Goal: Information Seeking & Learning: Learn about a topic

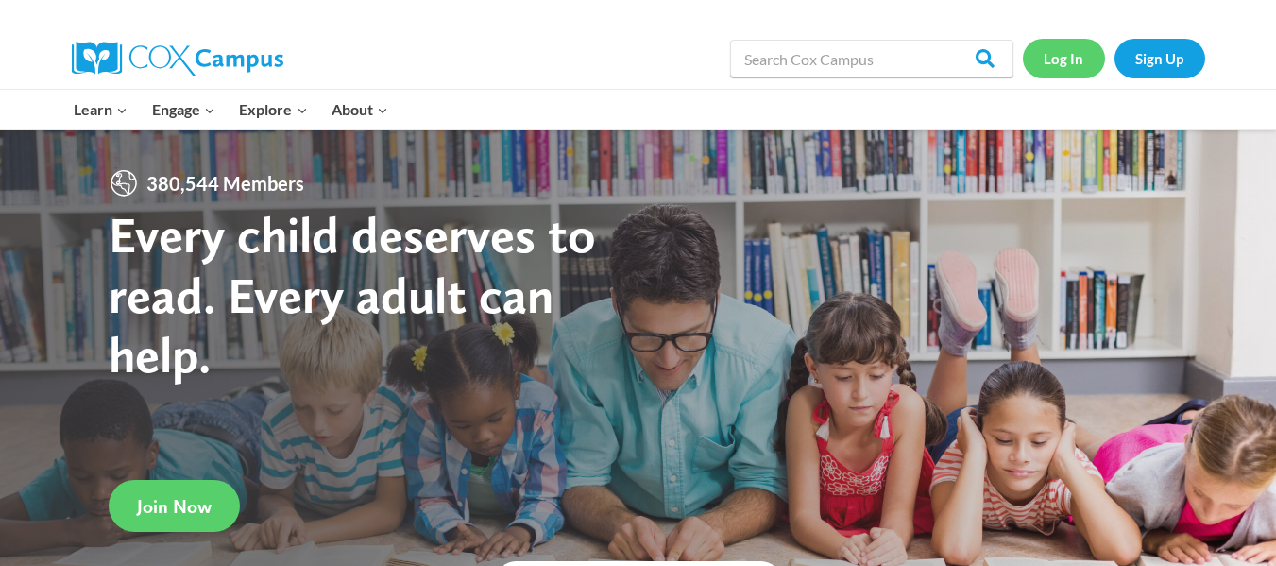
click at [1065, 60] on link "Log In" at bounding box center [1064, 58] width 82 height 39
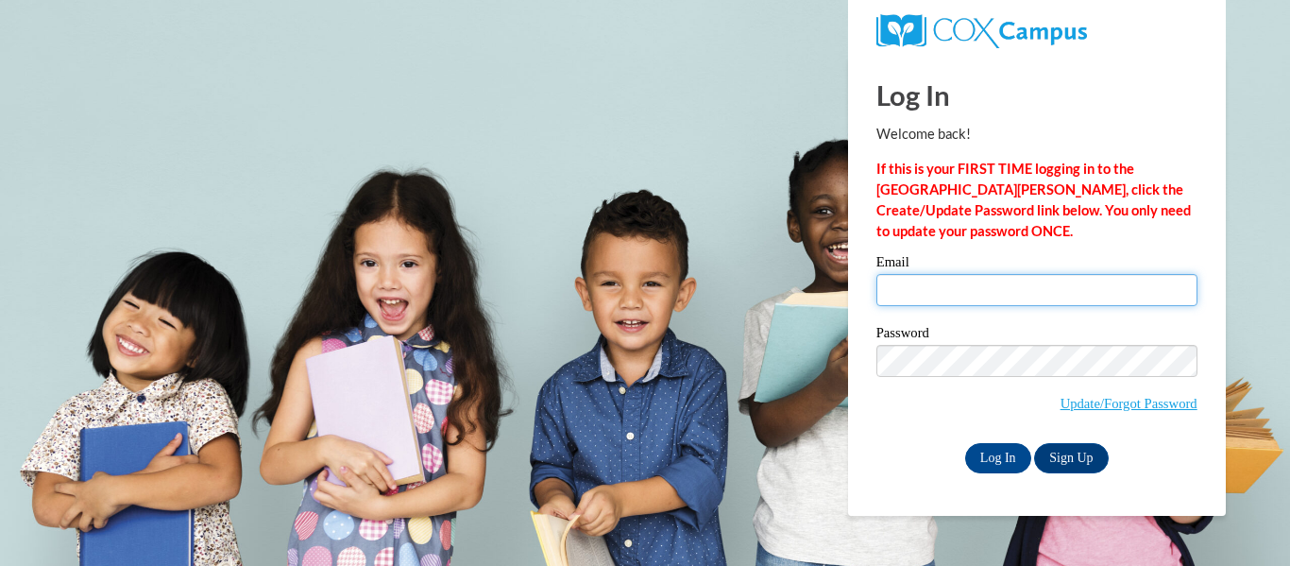
click at [904, 303] on input "Email" at bounding box center [1037, 290] width 321 height 32
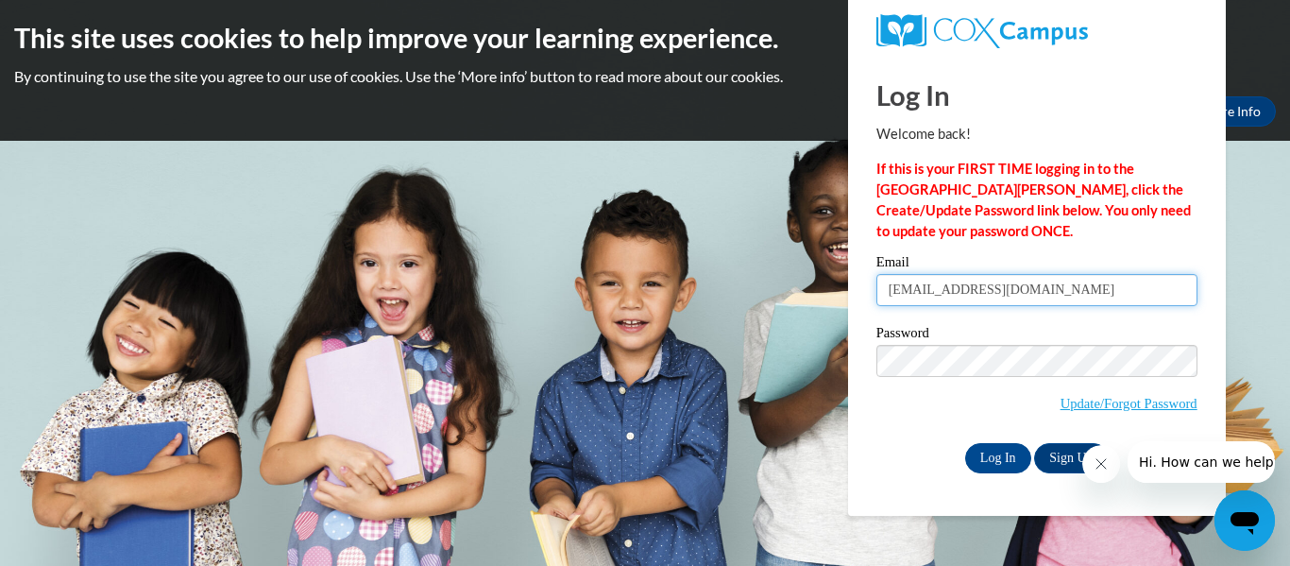
type input "vcefalu@gmail.com"
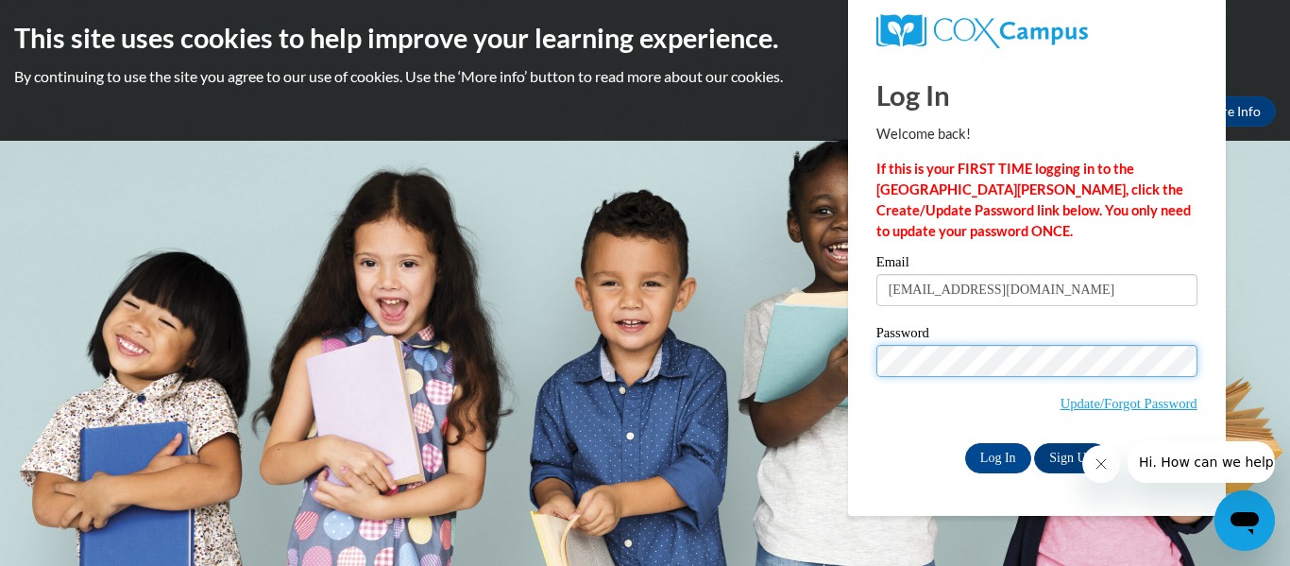
click at [965, 443] on input "Log In" at bounding box center [998, 458] width 66 height 30
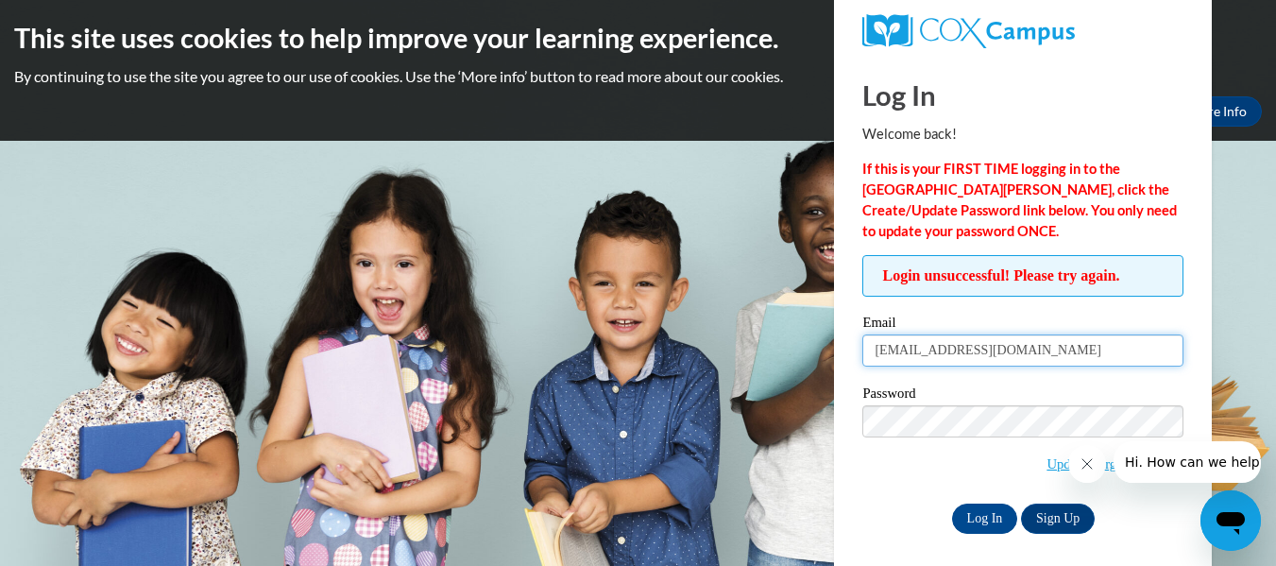
click at [918, 350] on input "[EMAIL_ADDRESS][DOMAIN_NAME]" at bounding box center [1023, 350] width 321 height 32
type input "[EMAIL_ADDRESS][DOMAIN_NAME]"
click at [923, 313] on div "Login unsuccessful! Please try again. Please enter your email! Please enter you…" at bounding box center [1023, 394] width 321 height 278
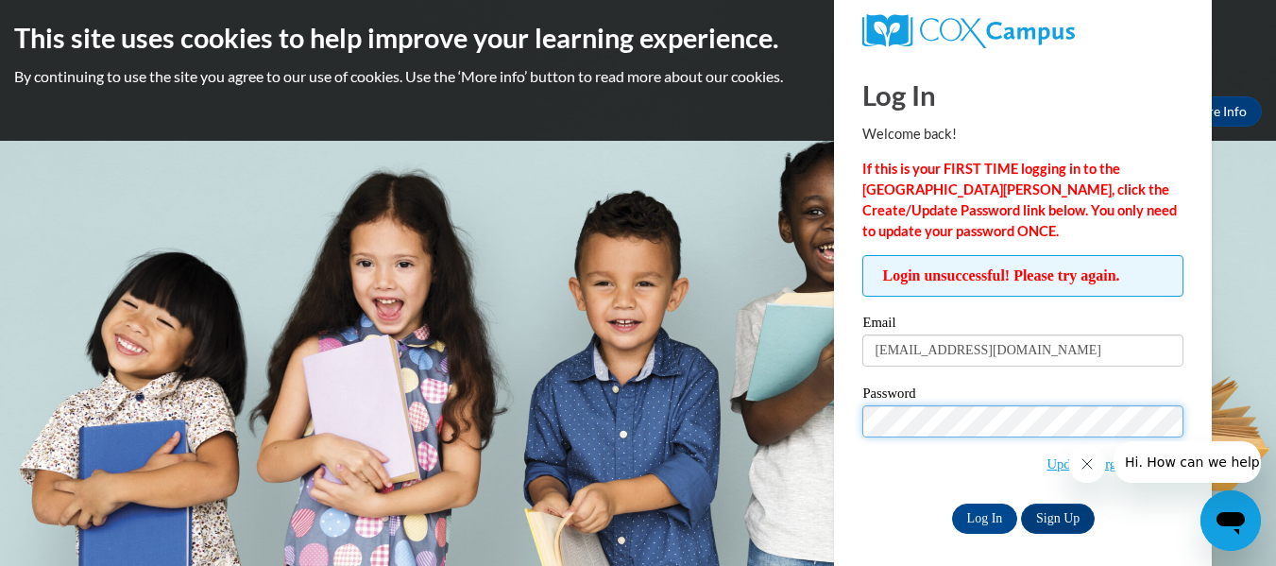
click at [952, 504] on input "Log In" at bounding box center [985, 519] width 66 height 30
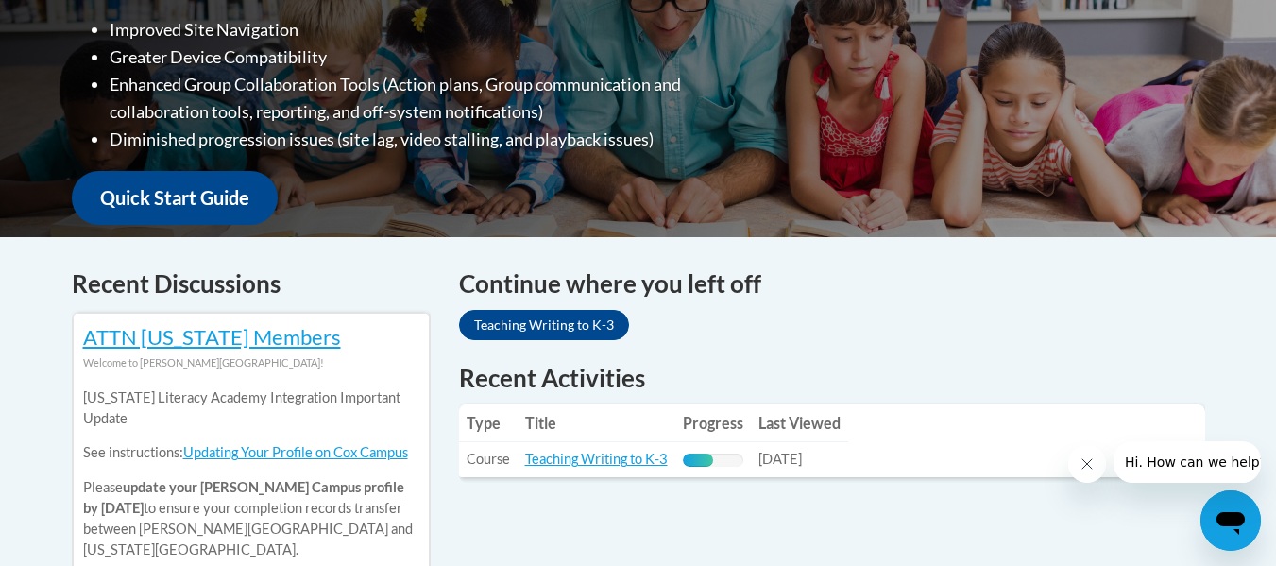
scroll to position [756, 0]
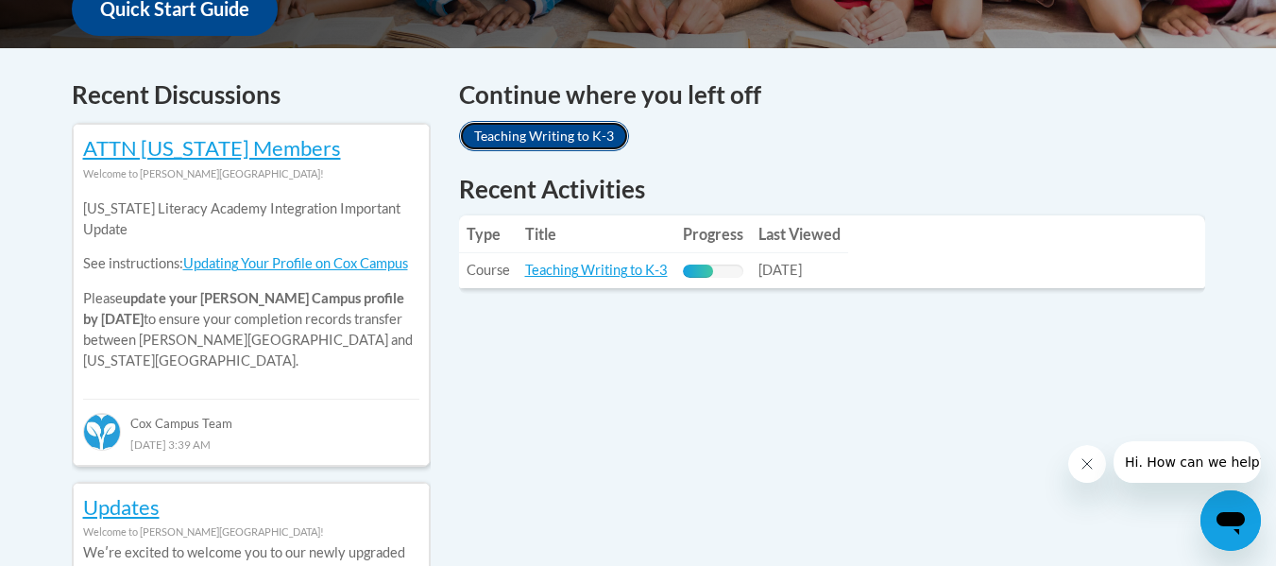
click at [578, 143] on link "Teaching Writing to K-3" at bounding box center [544, 136] width 170 height 30
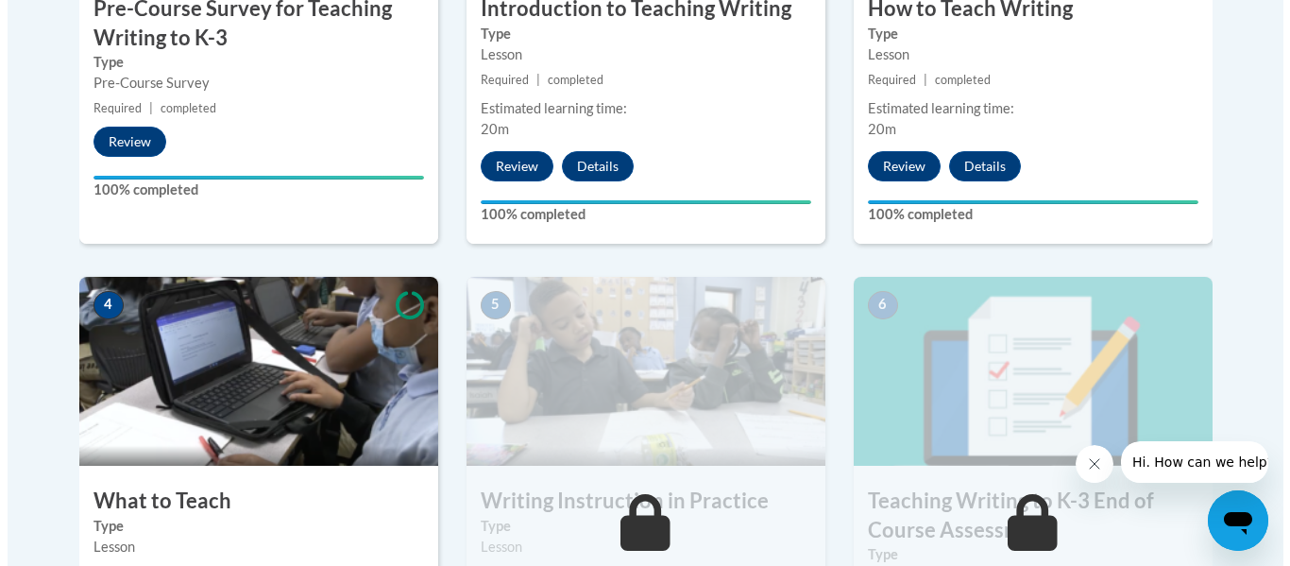
scroll to position [1039, 0]
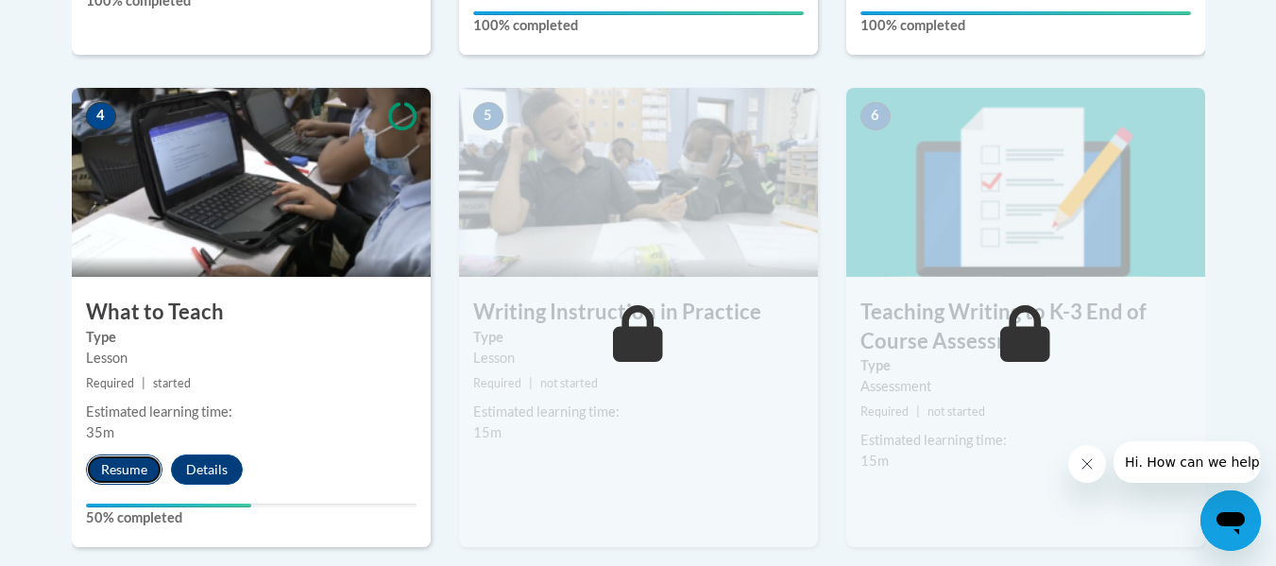
click at [133, 472] on button "Resume" at bounding box center [124, 469] width 77 height 30
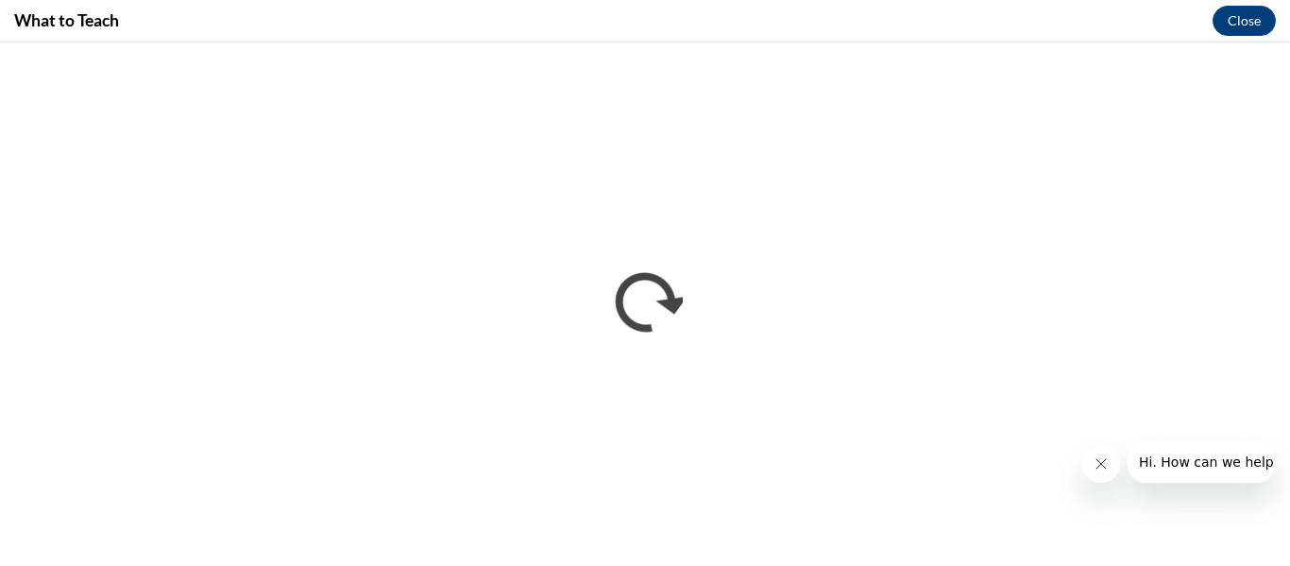
scroll to position [0, 0]
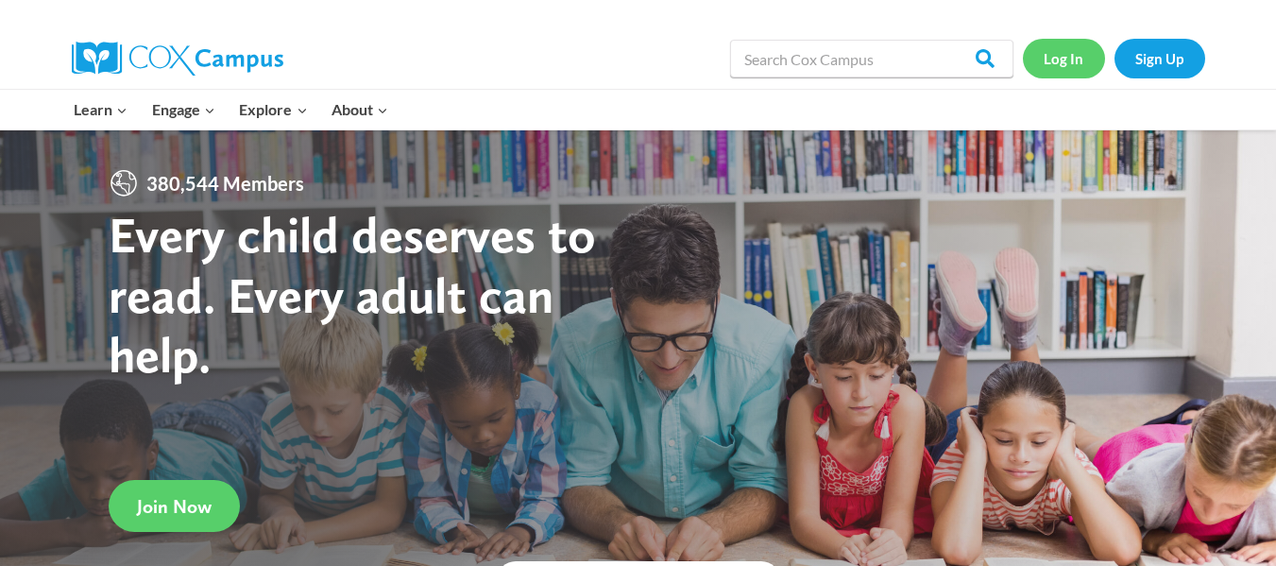
click at [1062, 64] on link "Log In" at bounding box center [1064, 58] width 82 height 39
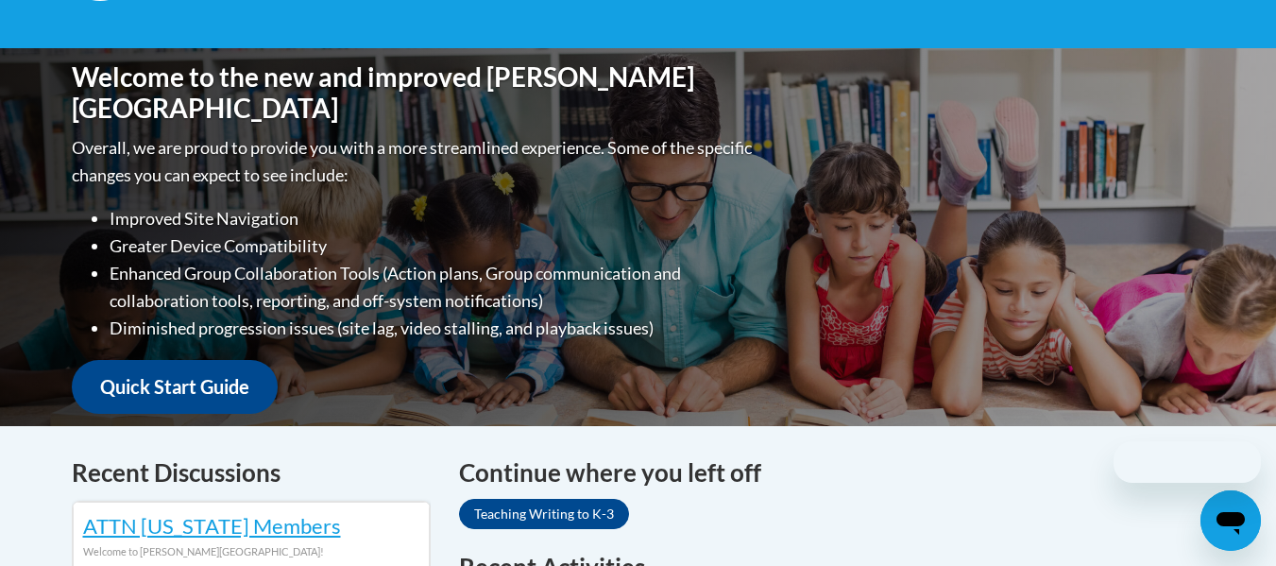
scroll to position [567, 0]
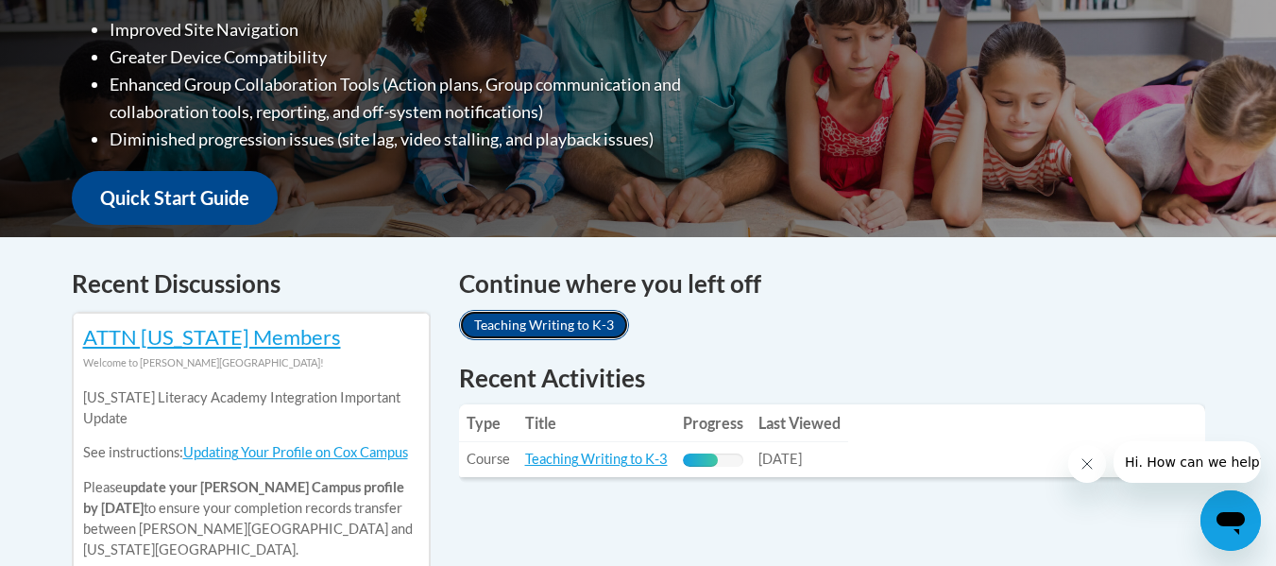
click at [613, 316] on link "Teaching Writing to K-3" at bounding box center [544, 325] width 170 height 30
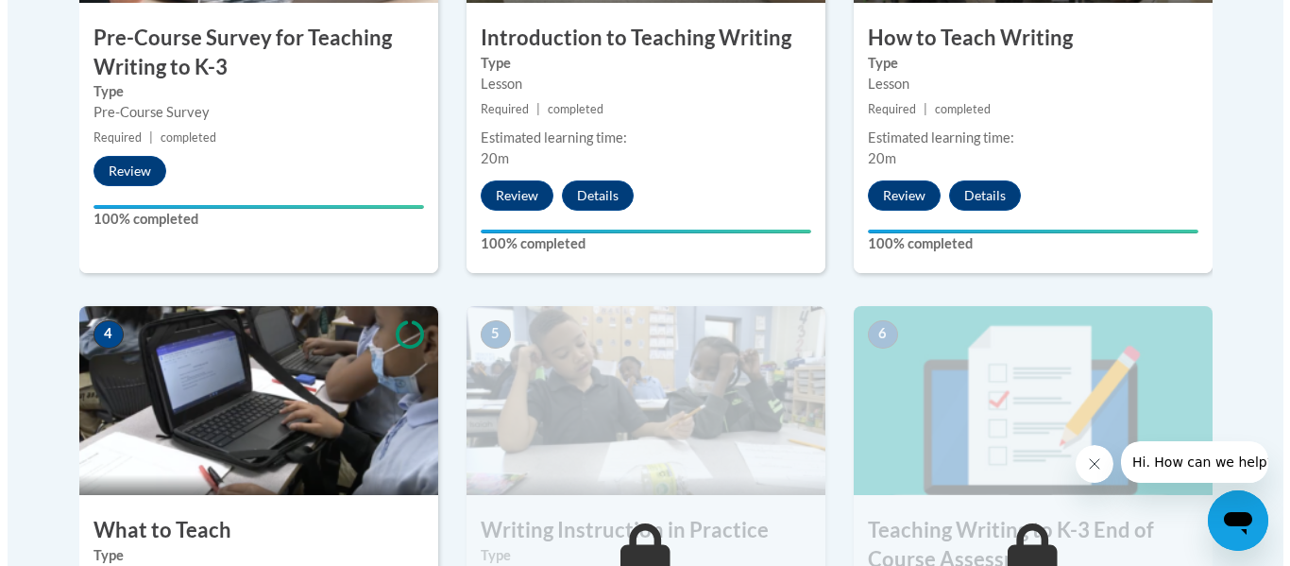
scroll to position [1010, 0]
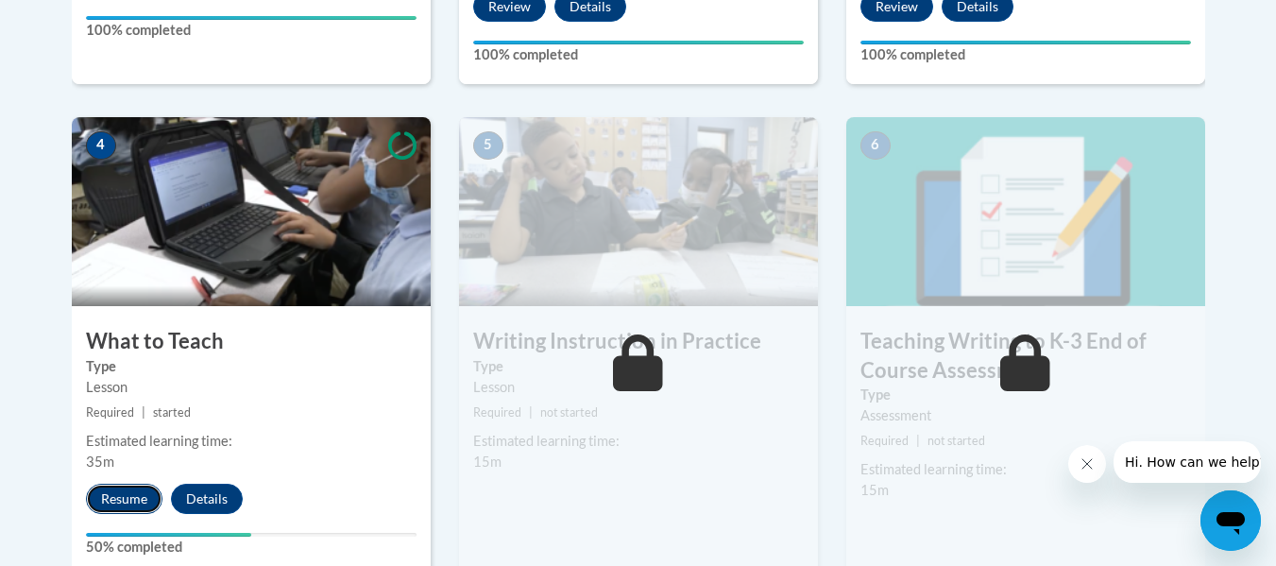
click at [129, 496] on button "Resume" at bounding box center [124, 499] width 77 height 30
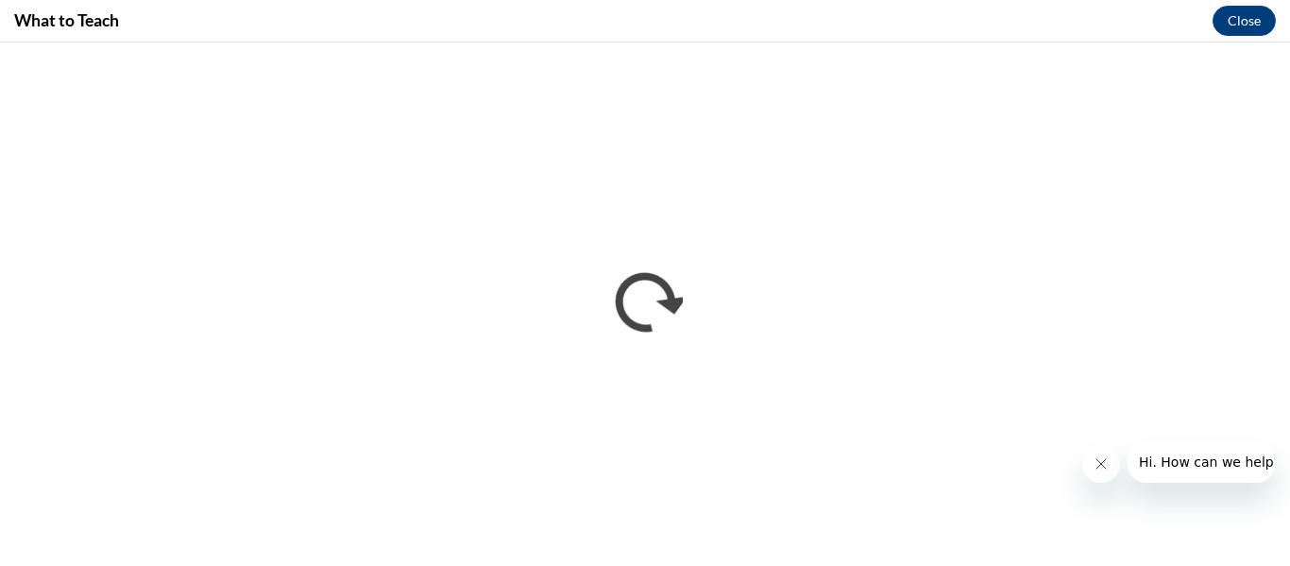
scroll to position [0, 0]
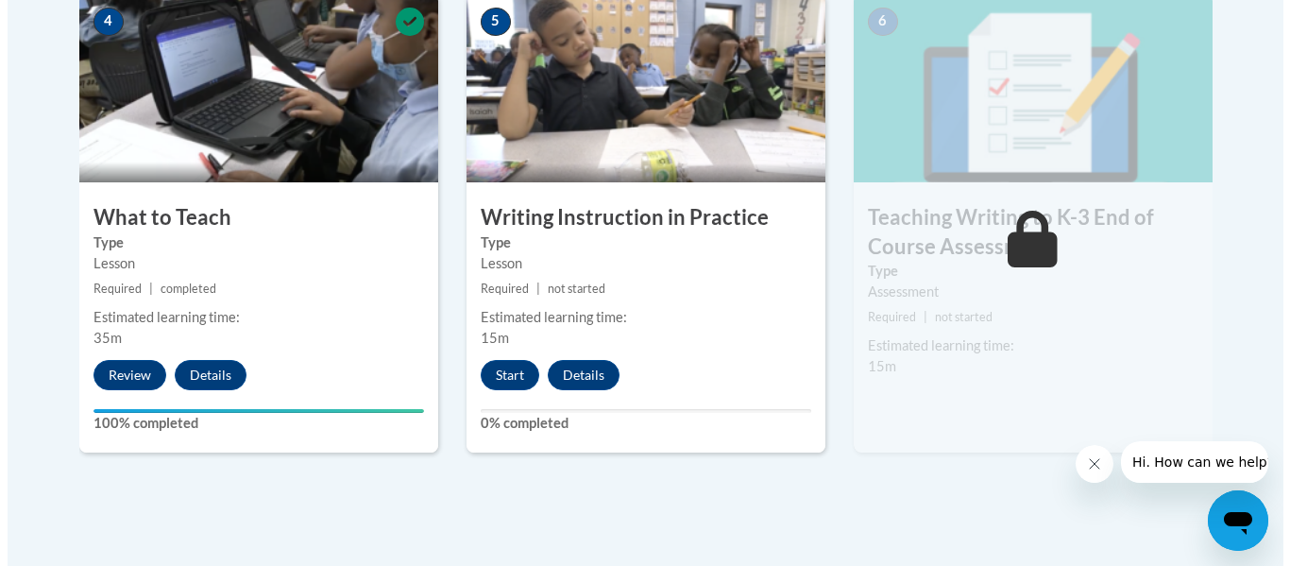
scroll to position [1228, 0]
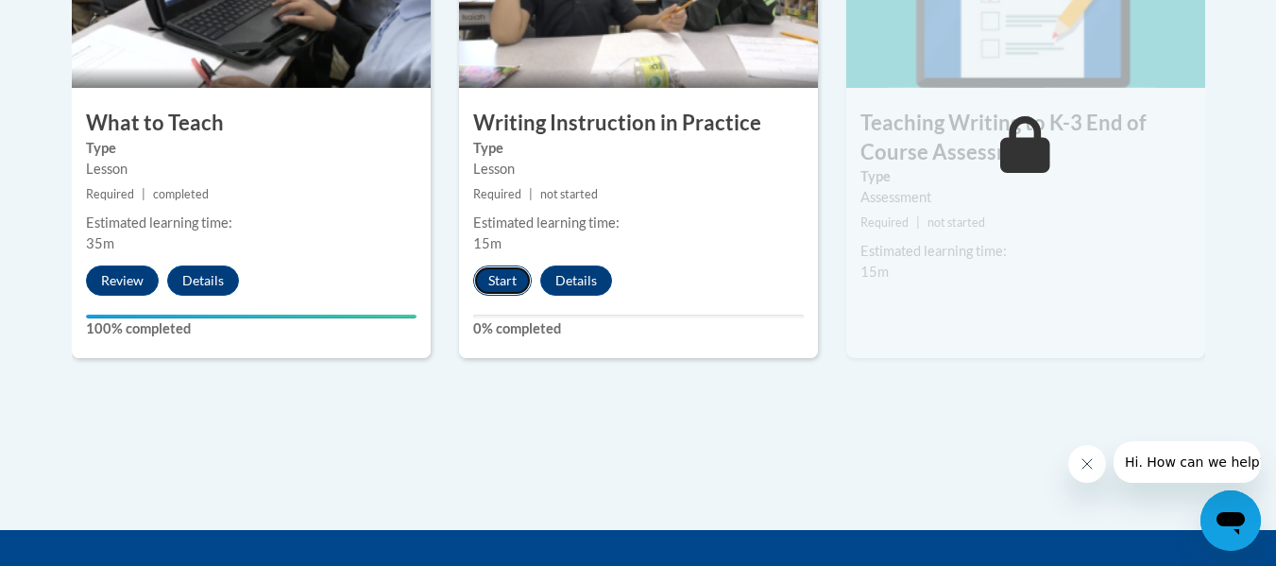
click at [504, 287] on button "Start" at bounding box center [502, 280] width 59 height 30
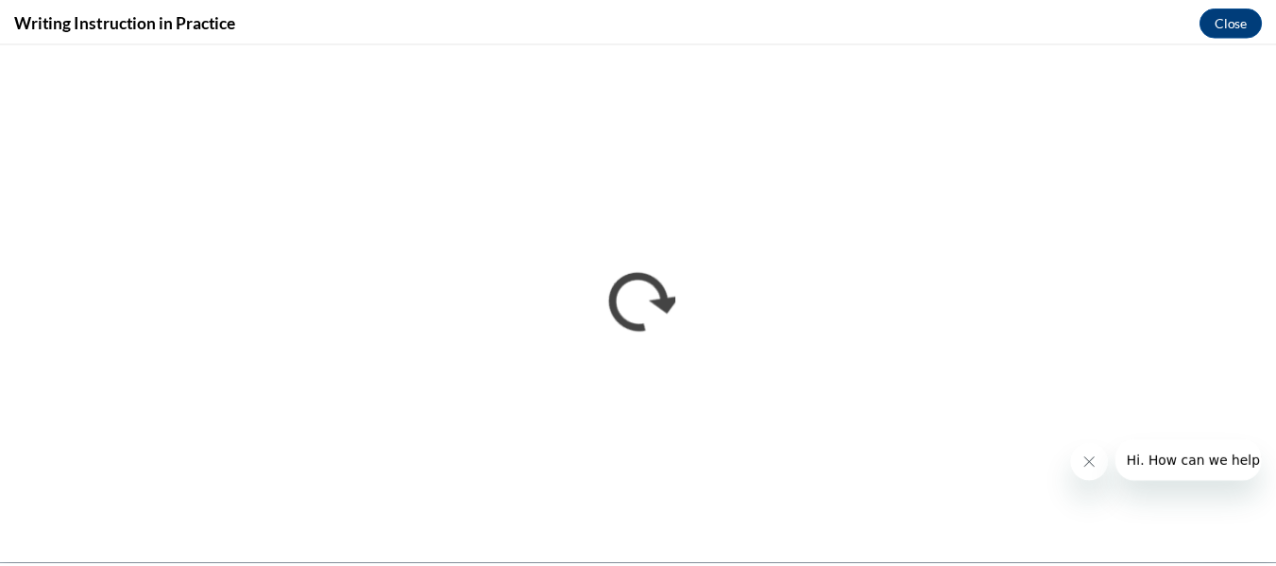
scroll to position [0, 0]
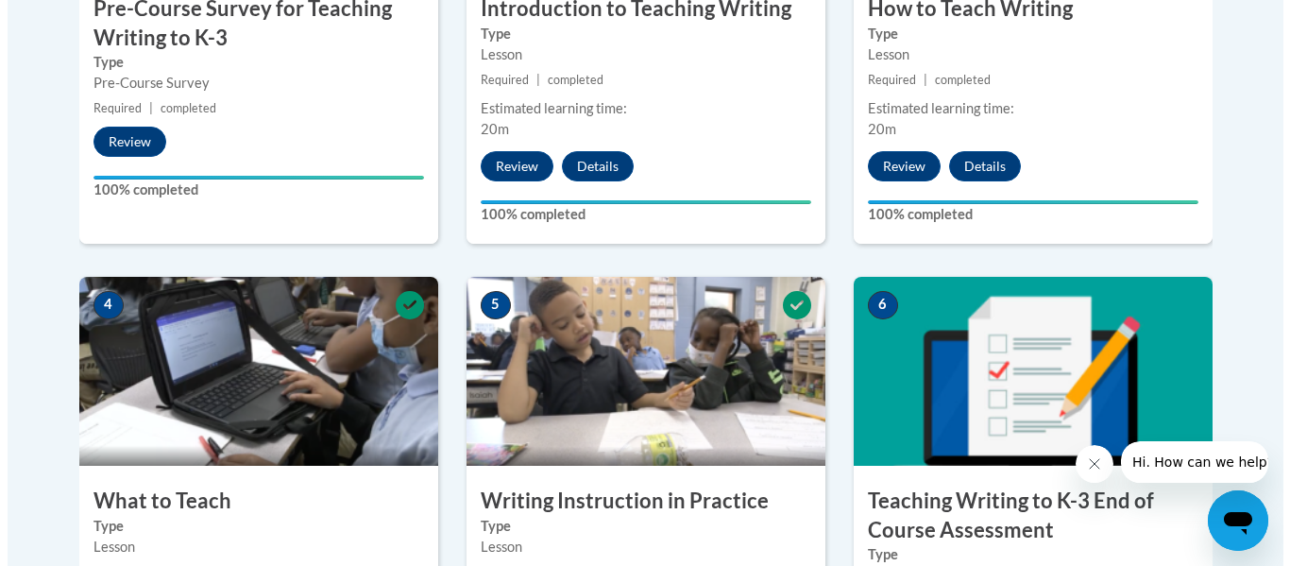
scroll to position [1323, 0]
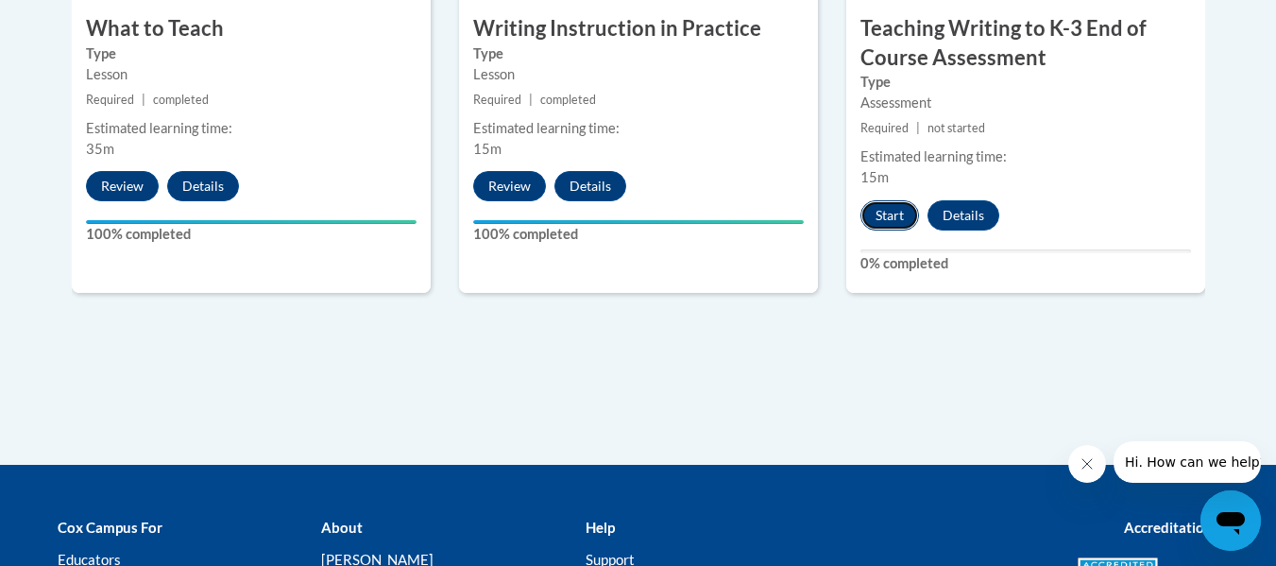
click at [894, 217] on button "Start" at bounding box center [890, 215] width 59 height 30
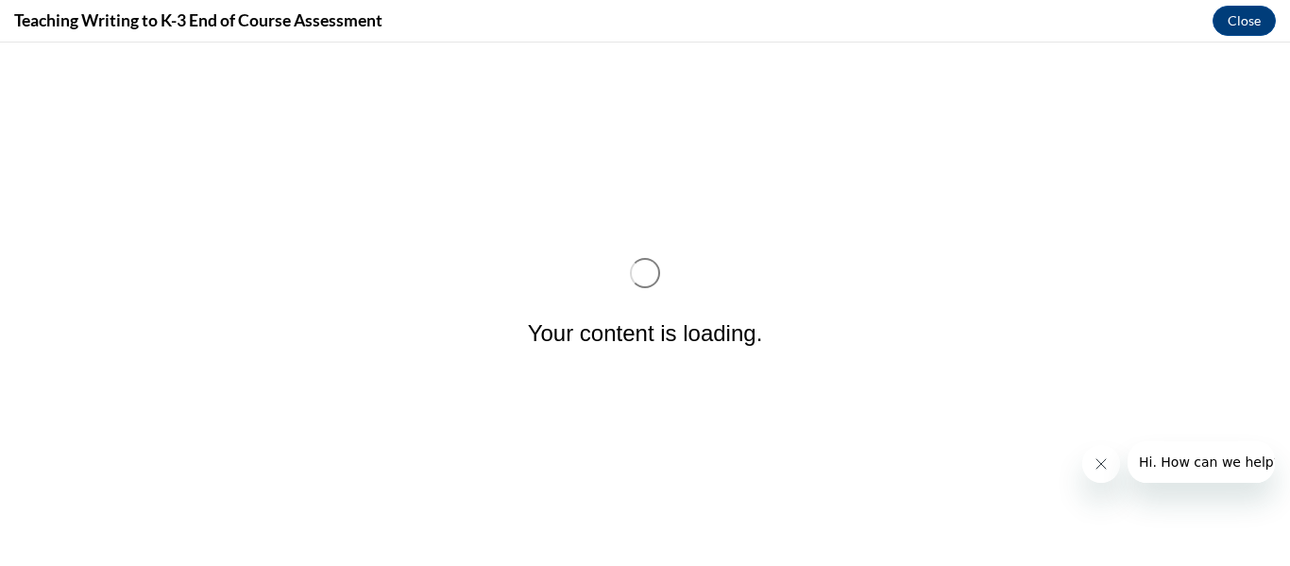
scroll to position [0, 0]
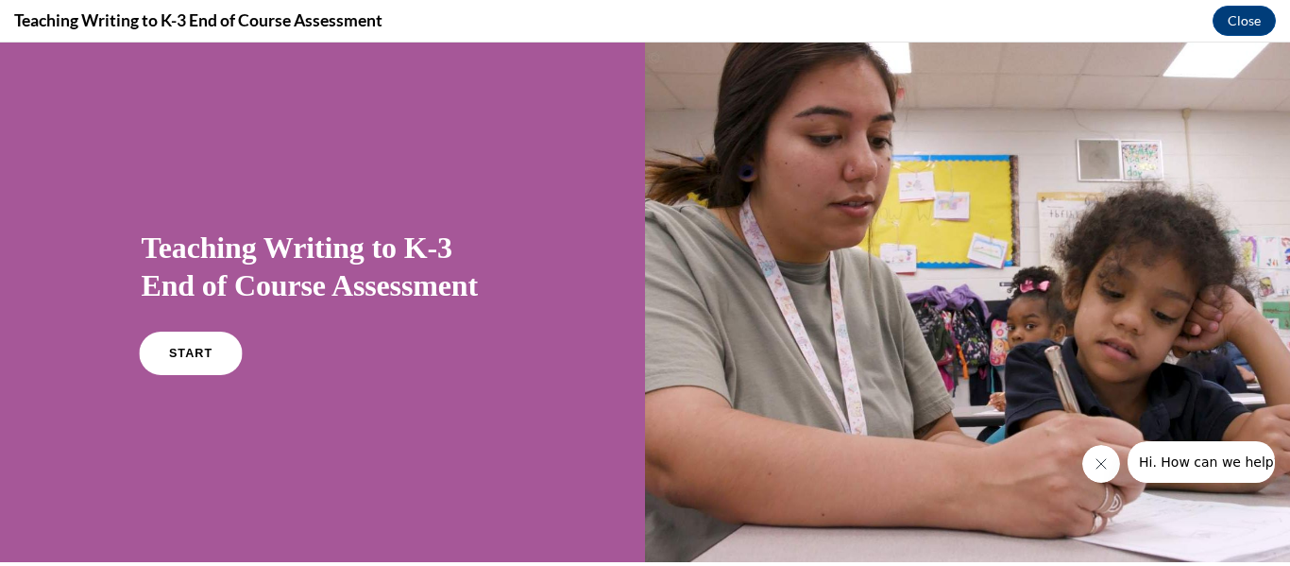
click at [198, 346] on link "START" at bounding box center [190, 353] width 103 height 43
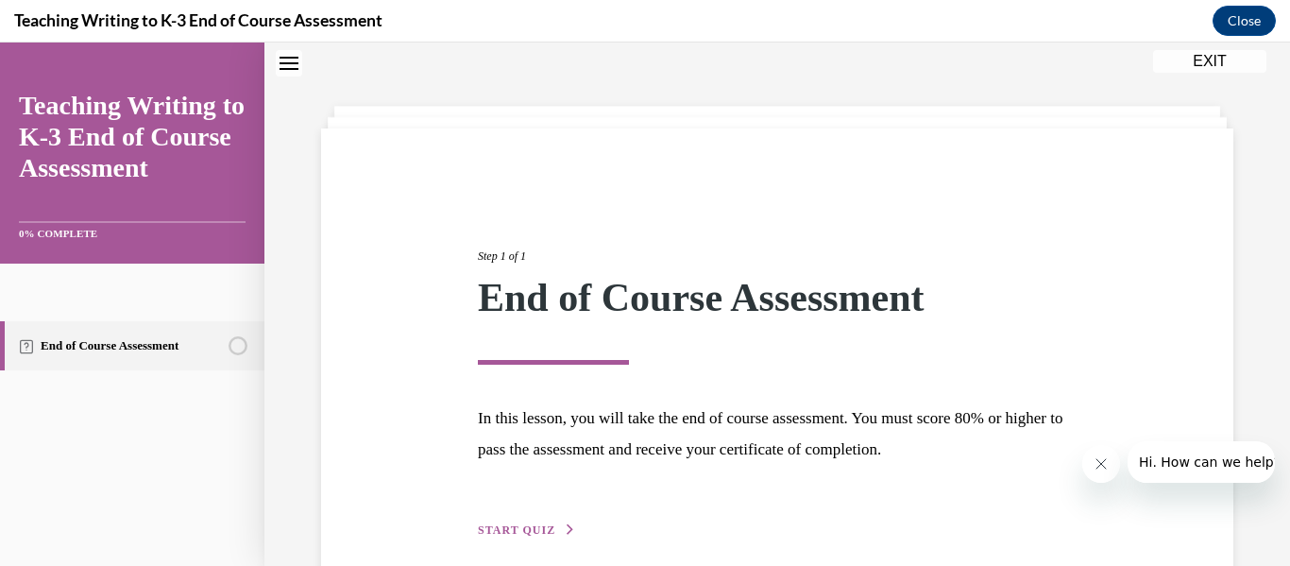
scroll to position [146, 0]
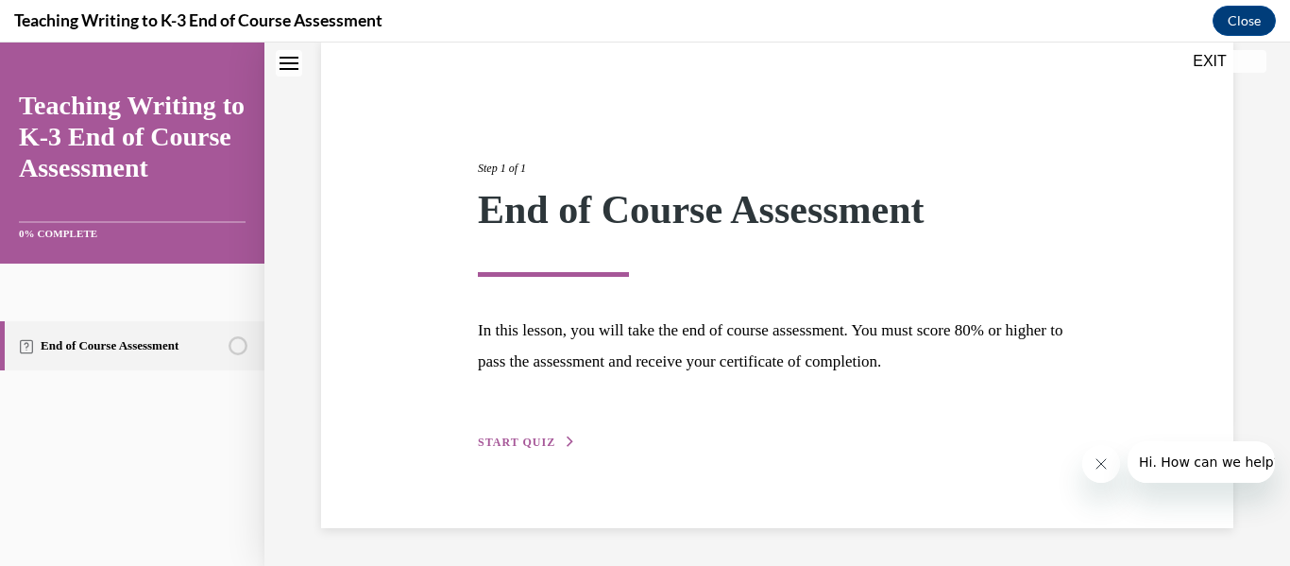
click at [523, 436] on span "START QUIZ" at bounding box center [516, 442] width 77 height 13
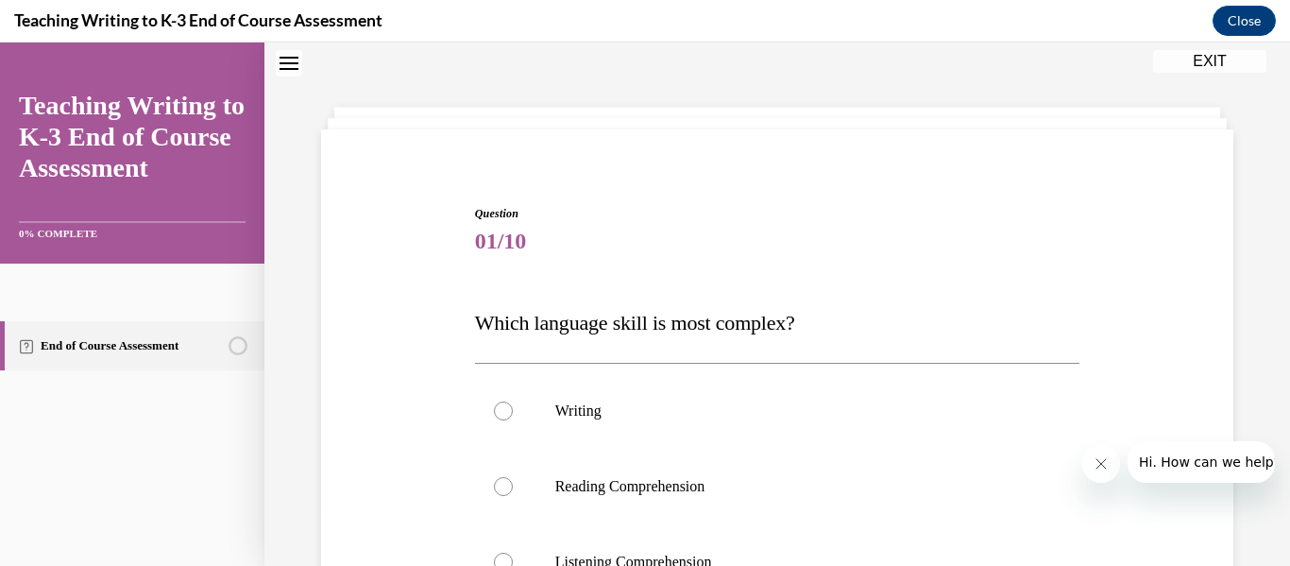
scroll to position [247, 0]
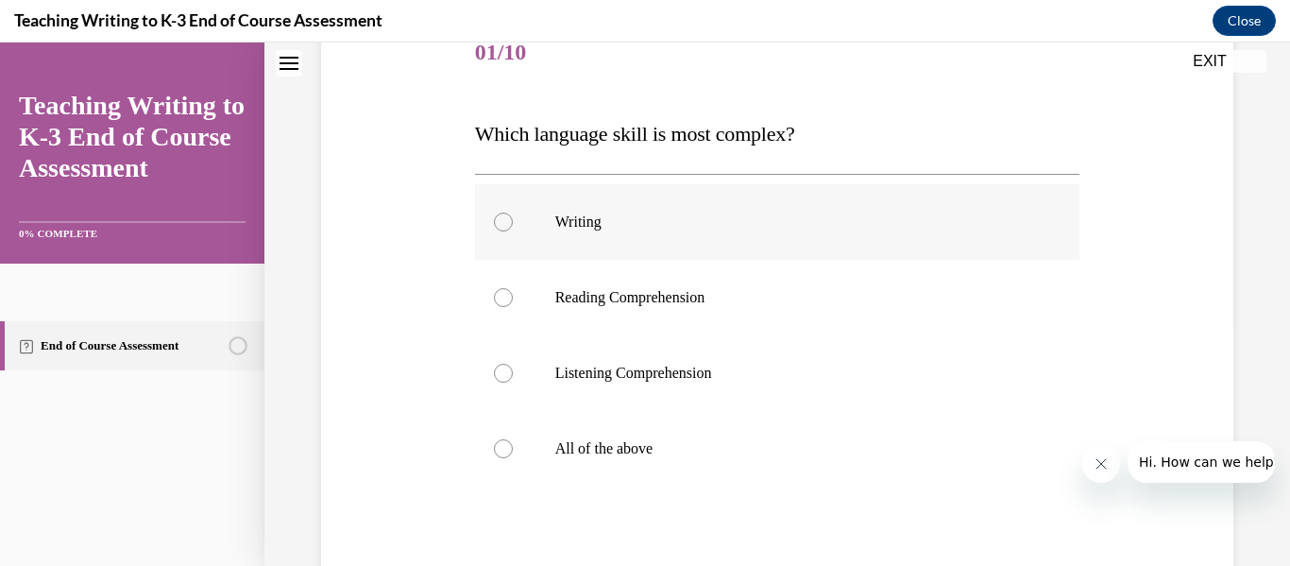
click at [594, 210] on label "Writing" at bounding box center [778, 222] width 606 height 76
click at [513, 213] on input "Writing" at bounding box center [503, 222] width 19 height 19
radio input "true"
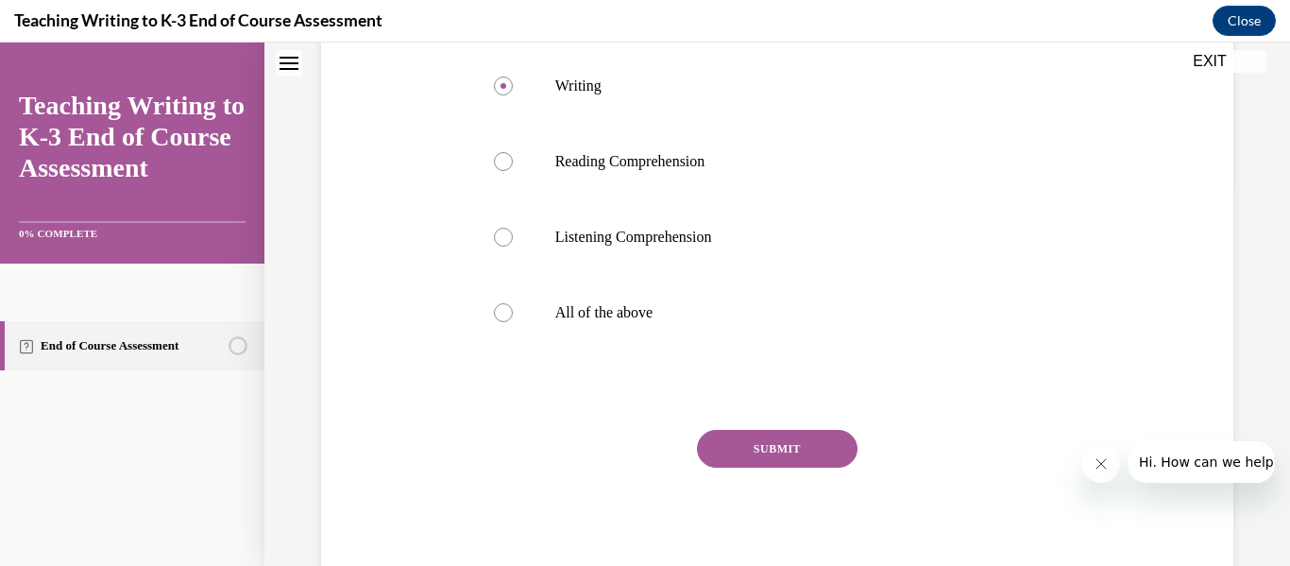
click at [794, 452] on button "SUBMIT" at bounding box center [777, 449] width 161 height 38
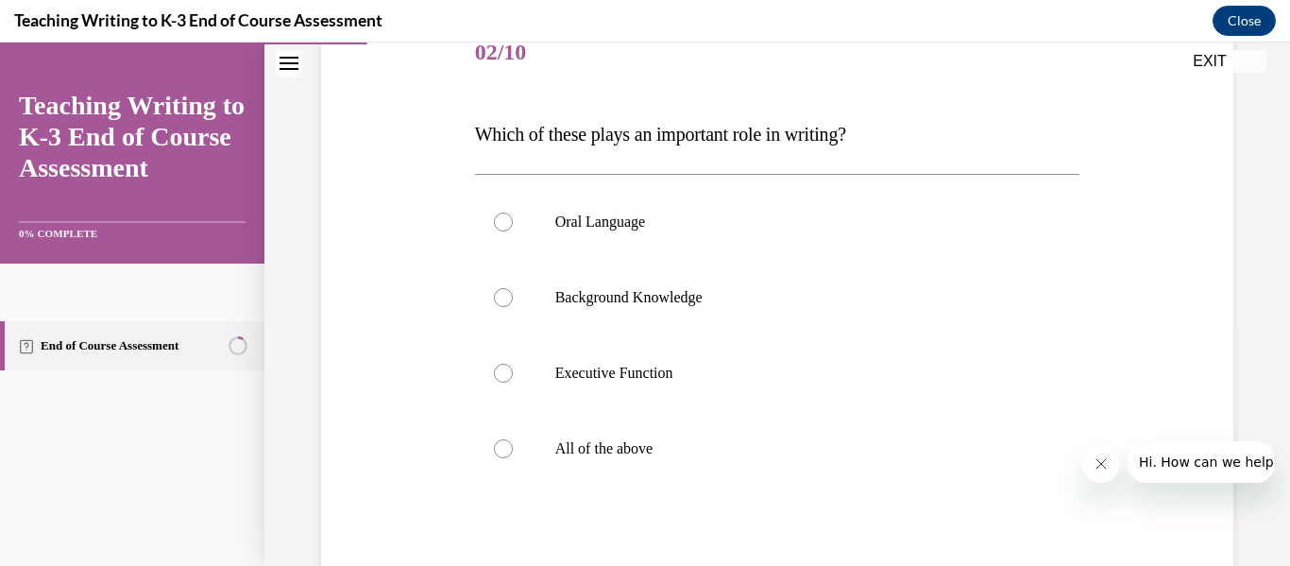
scroll to position [341, 0]
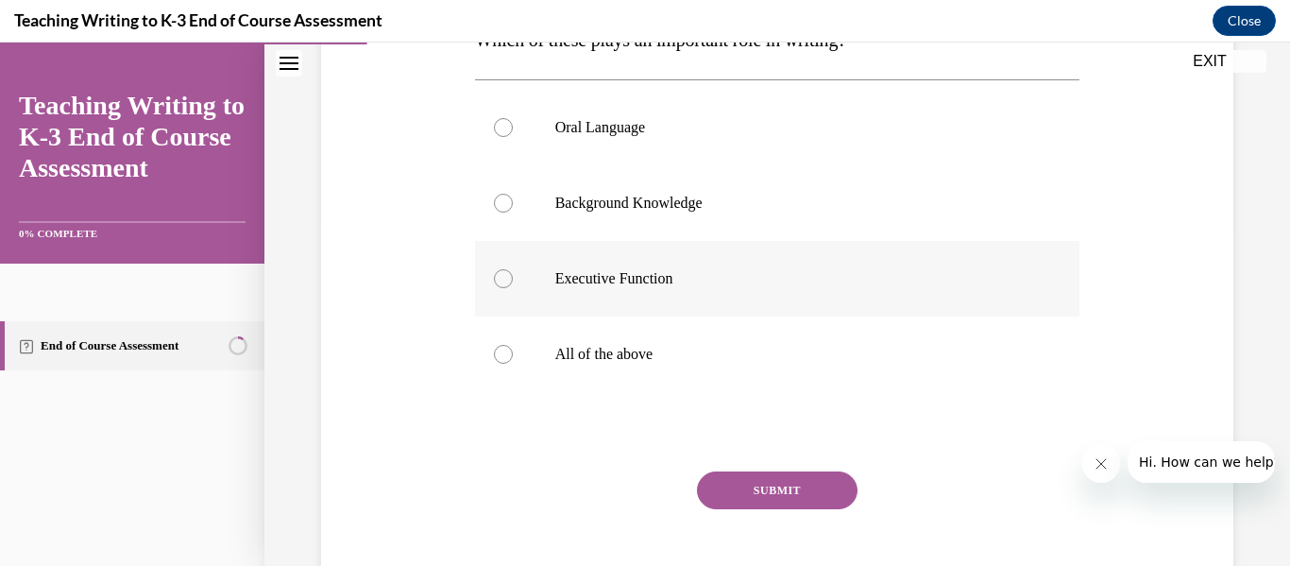
click at [604, 280] on p "Executive Function" at bounding box center [794, 278] width 478 height 19
click at [513, 280] on input "Executive Function" at bounding box center [503, 278] width 19 height 19
radio input "true"
click at [782, 477] on button "SUBMIT" at bounding box center [777, 490] width 161 height 38
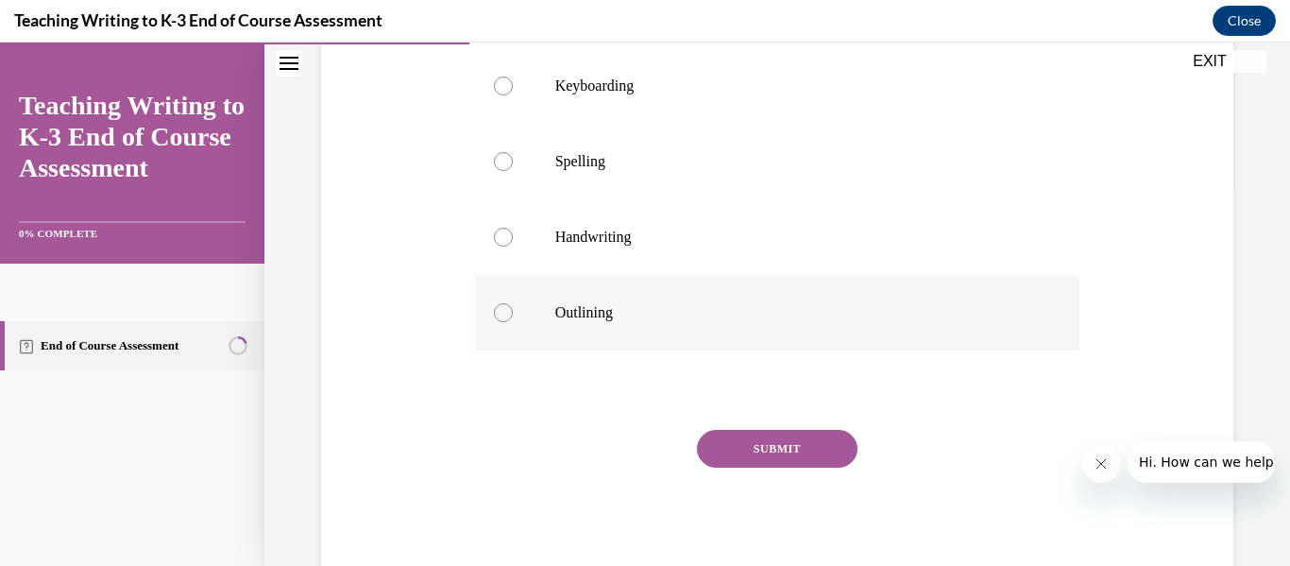
scroll to position [284, 0]
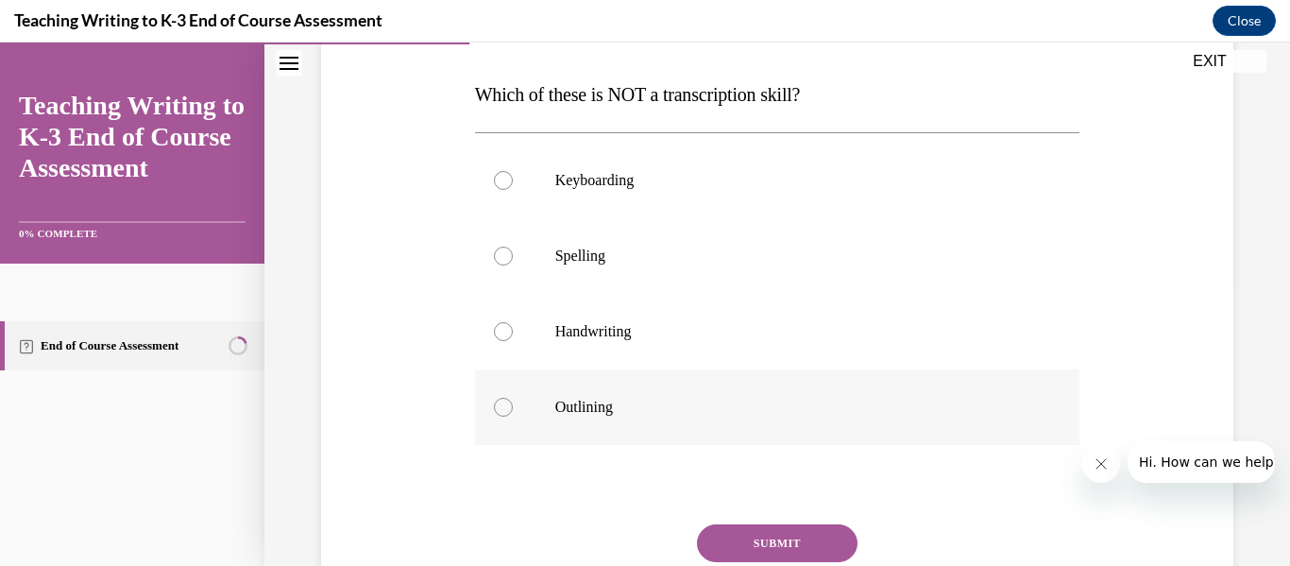
click at [600, 405] on p "Outlining" at bounding box center [794, 407] width 478 height 19
click at [513, 405] on input "Outlining" at bounding box center [503, 407] width 19 height 19
radio input "true"
click at [780, 551] on button "SUBMIT" at bounding box center [777, 543] width 161 height 38
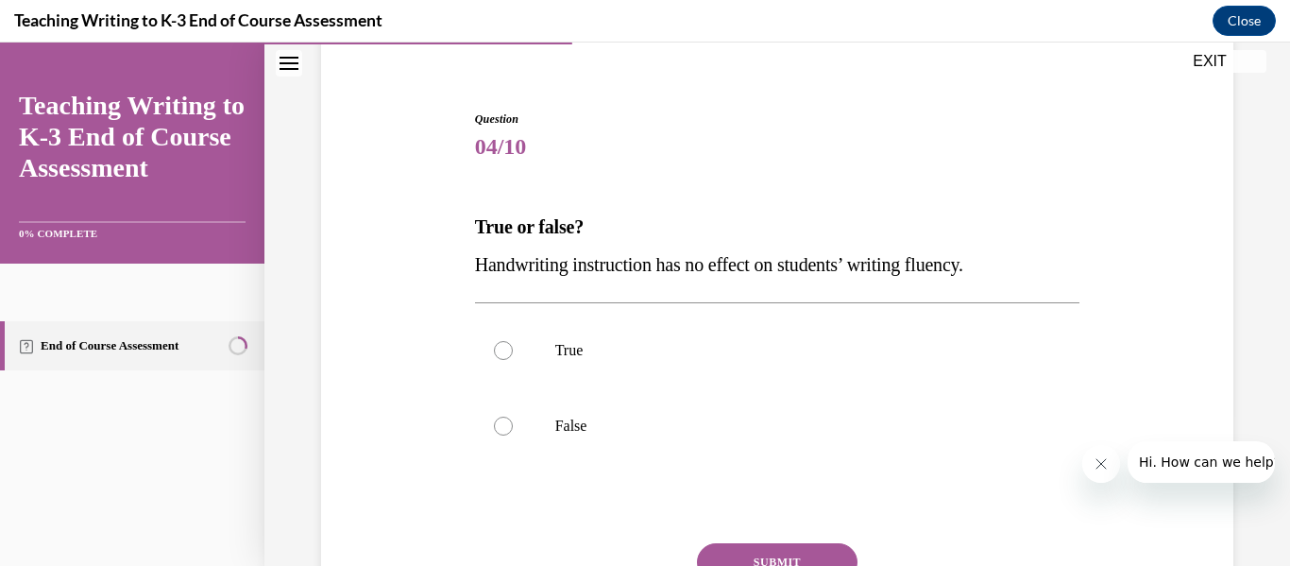
scroll to position [247, 0]
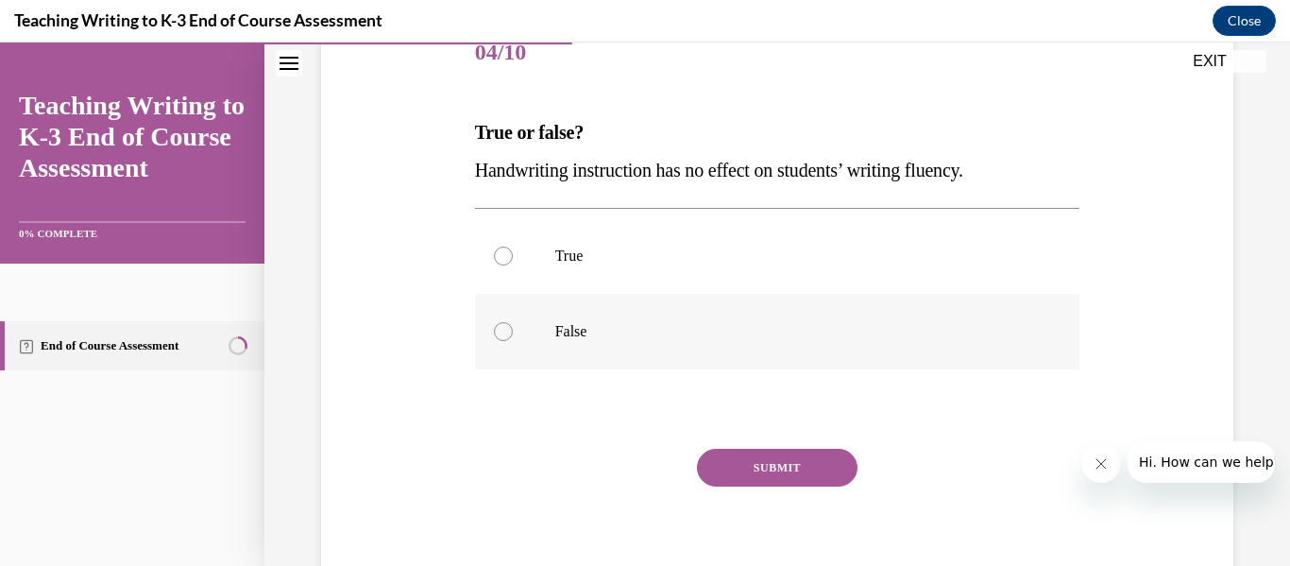
click at [563, 337] on p "False" at bounding box center [794, 331] width 478 height 19
click at [513, 337] on input "False" at bounding box center [503, 331] width 19 height 19
radio input "true"
click at [734, 462] on button "SUBMIT" at bounding box center [777, 468] width 161 height 38
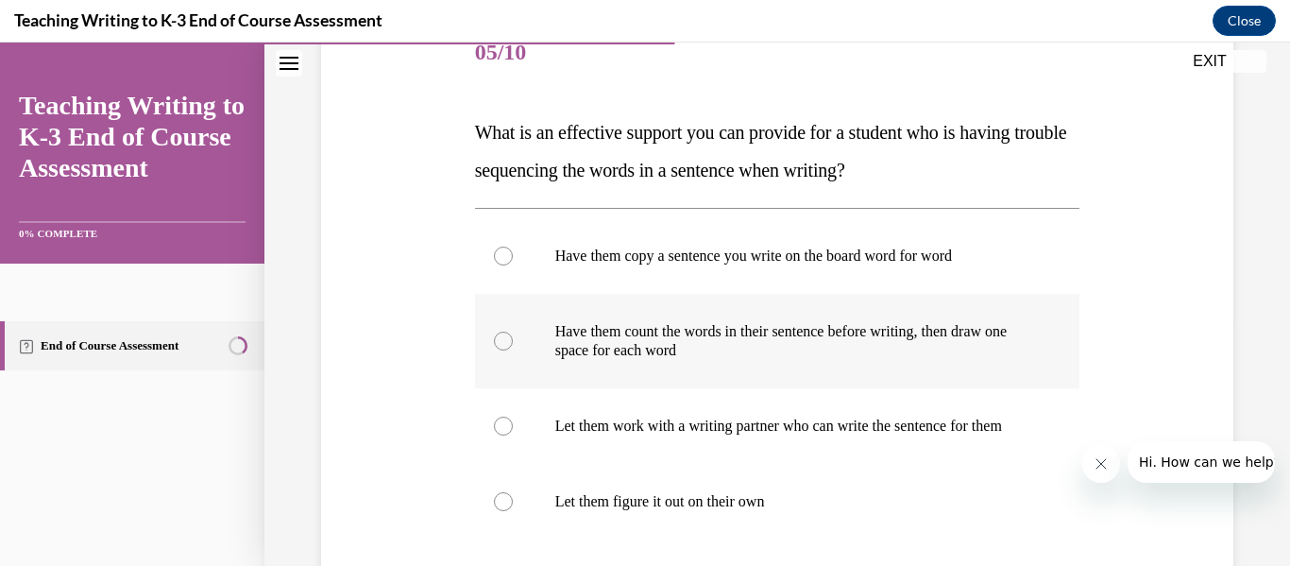
click at [969, 341] on p "Have them count the words in their sentence before writing, then draw one space…" at bounding box center [794, 341] width 478 height 38
click at [513, 341] on input "Have them count the words in their sentence before writing, then draw one space…" at bounding box center [503, 341] width 19 height 19
radio input "true"
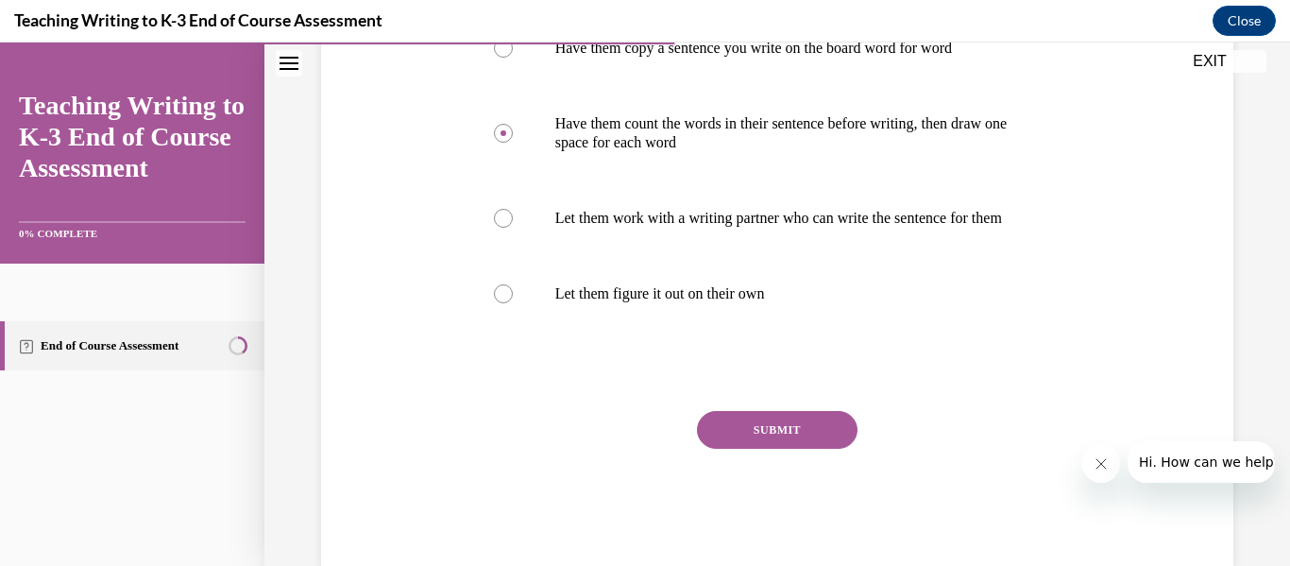
click at [770, 449] on button "SUBMIT" at bounding box center [777, 430] width 161 height 38
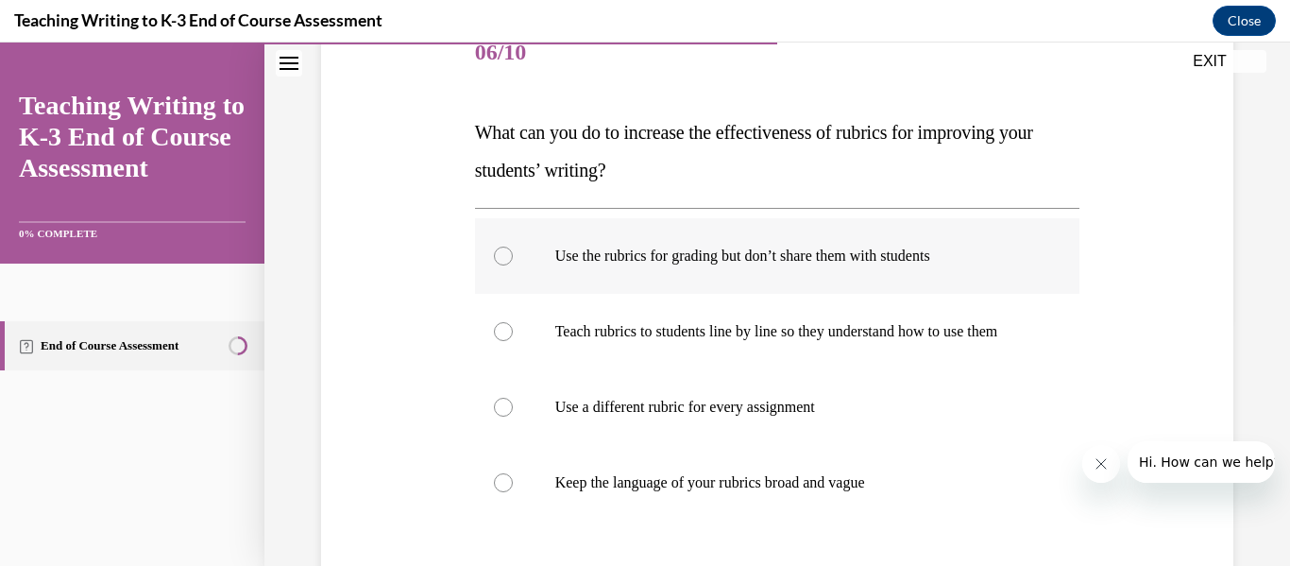
scroll to position [341, 0]
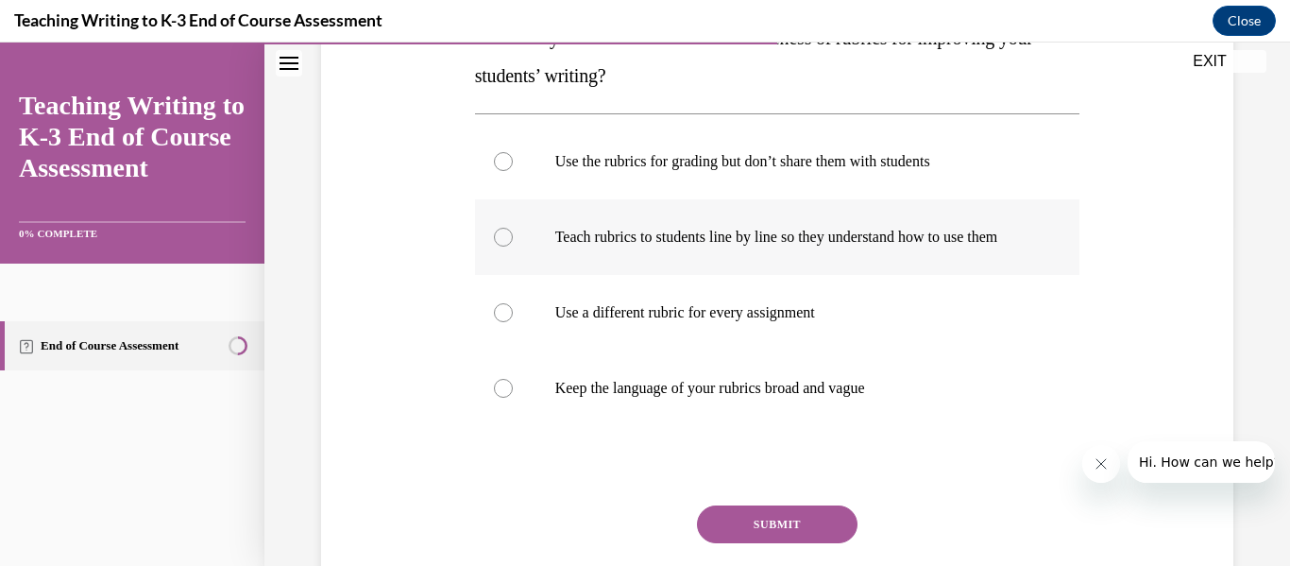
click at [858, 246] on p "Teach rubrics to students line by line so they understand how to use them" at bounding box center [794, 237] width 478 height 19
click at [513, 246] on input "Teach rubrics to students line by line so they understand how to use them" at bounding box center [503, 237] width 19 height 19
radio input "true"
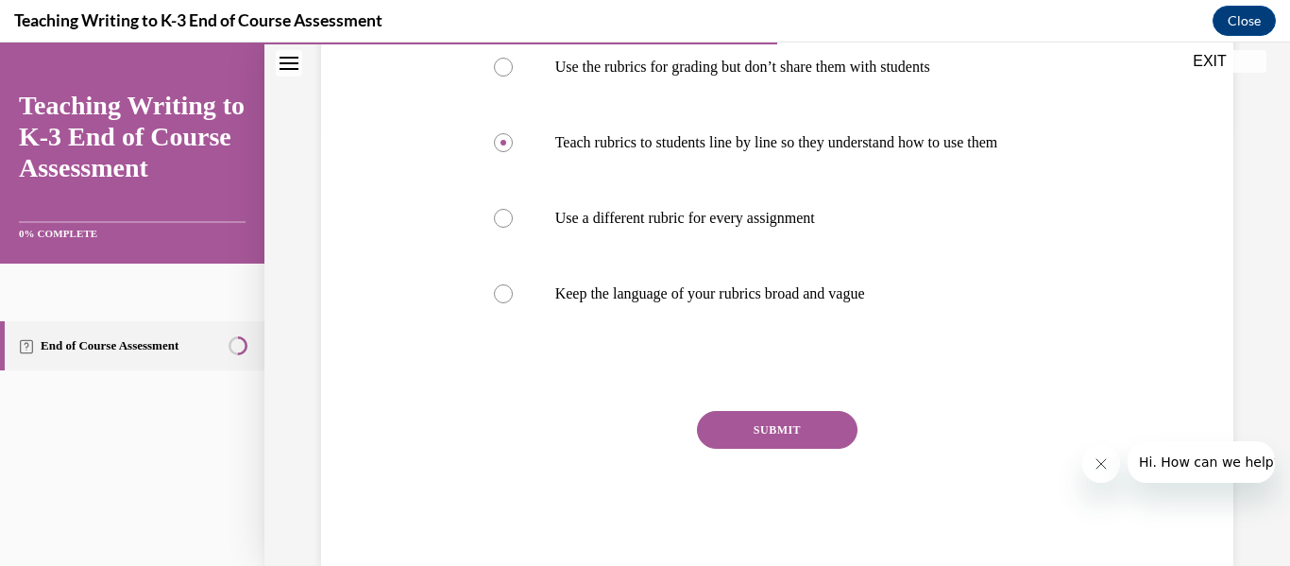
click at [780, 449] on button "SUBMIT" at bounding box center [777, 430] width 161 height 38
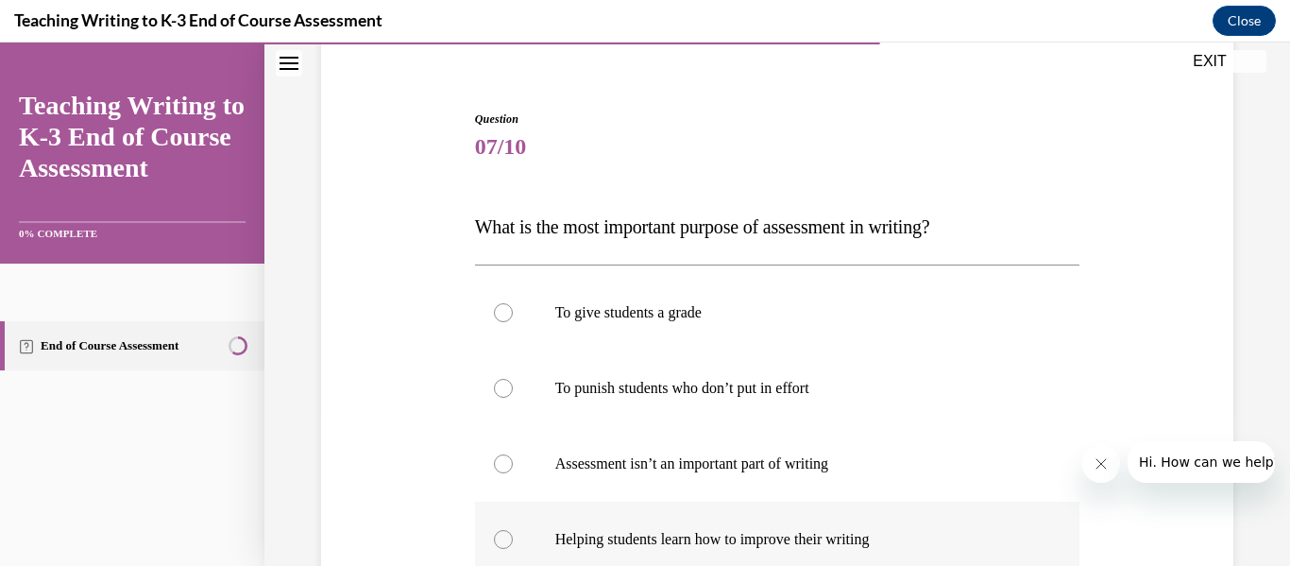
scroll to position [247, 0]
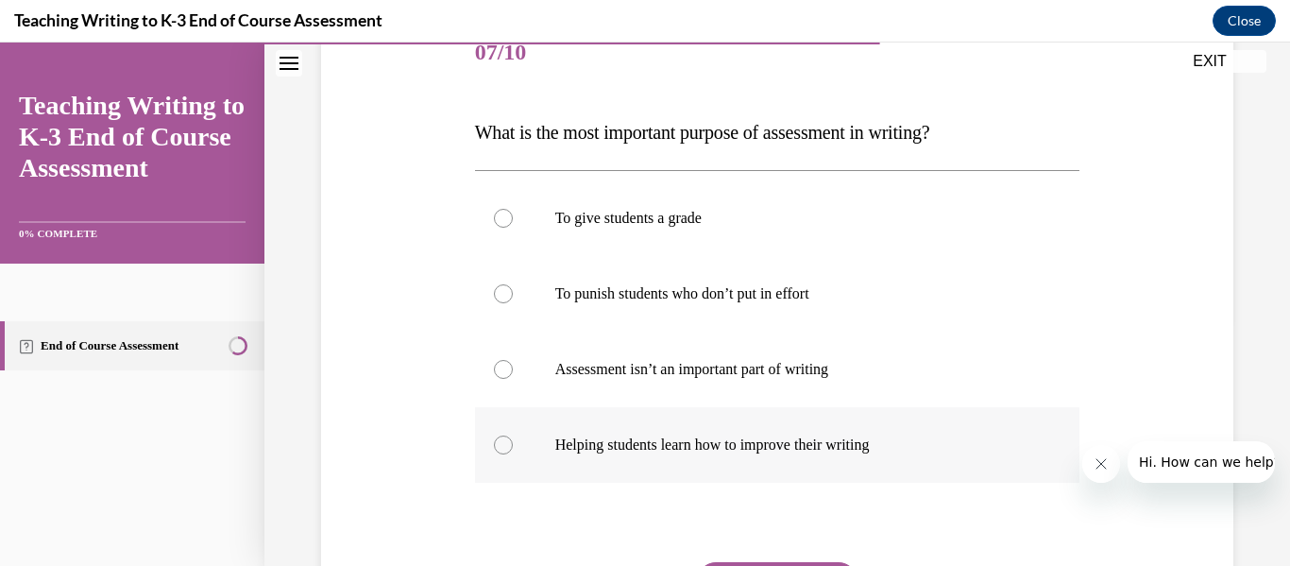
click at [667, 437] on p "Helping students learn how to improve their writing" at bounding box center [794, 445] width 478 height 19
click at [513, 437] on input "Helping students learn how to improve their writing" at bounding box center [503, 445] width 19 height 19
radio input "true"
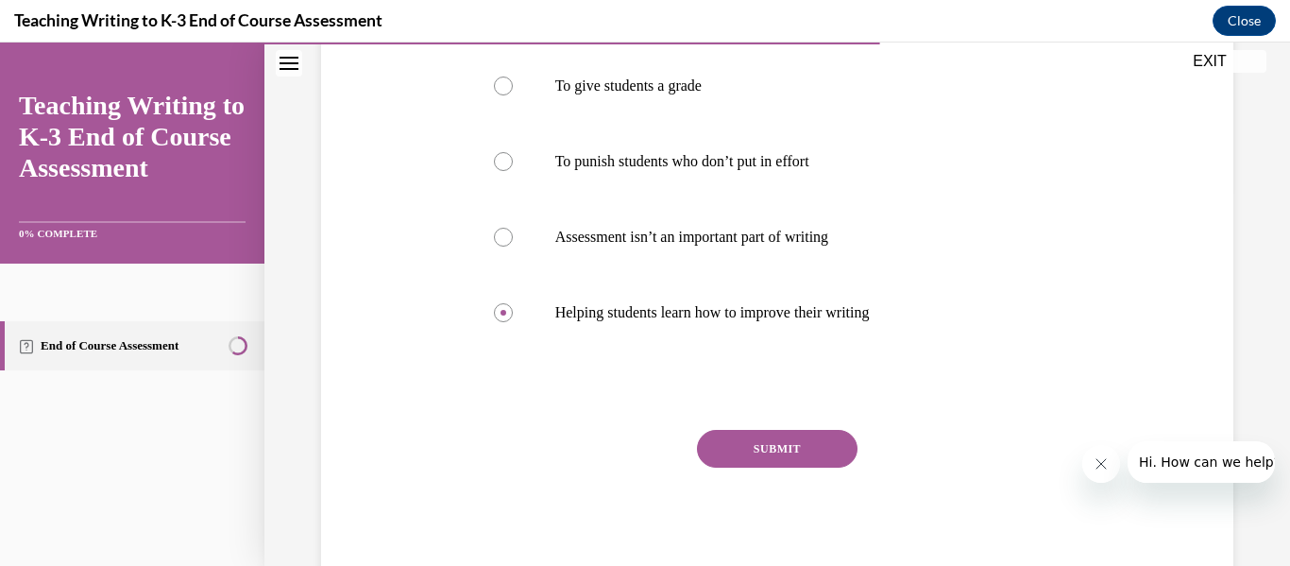
click at [777, 445] on button "SUBMIT" at bounding box center [777, 449] width 161 height 38
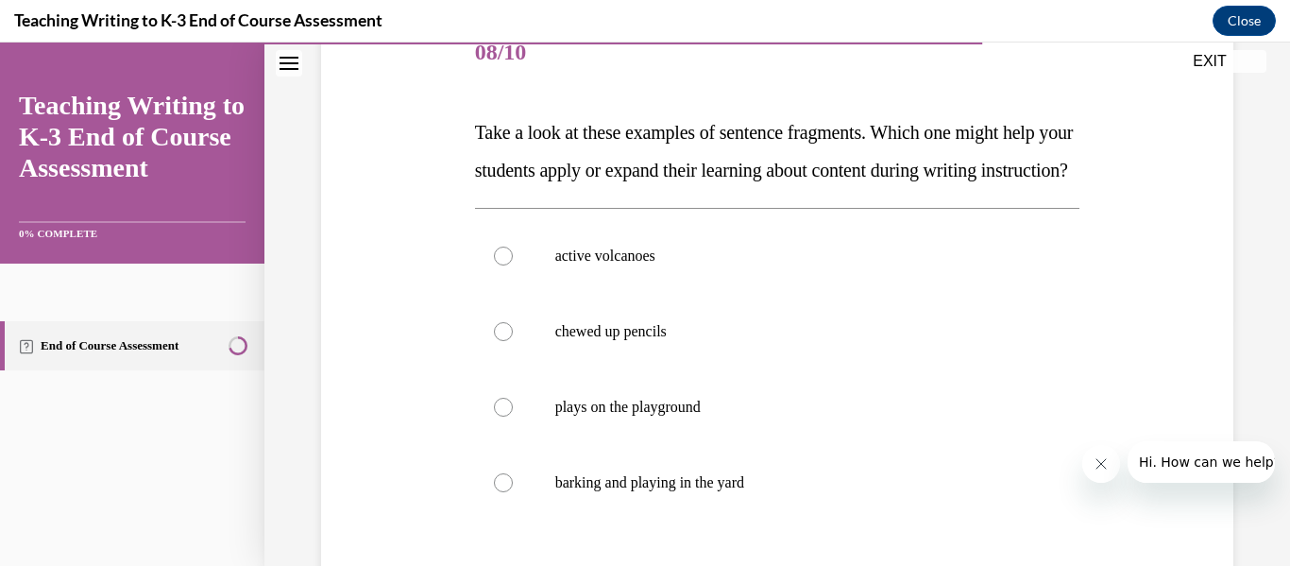
scroll to position [341, 0]
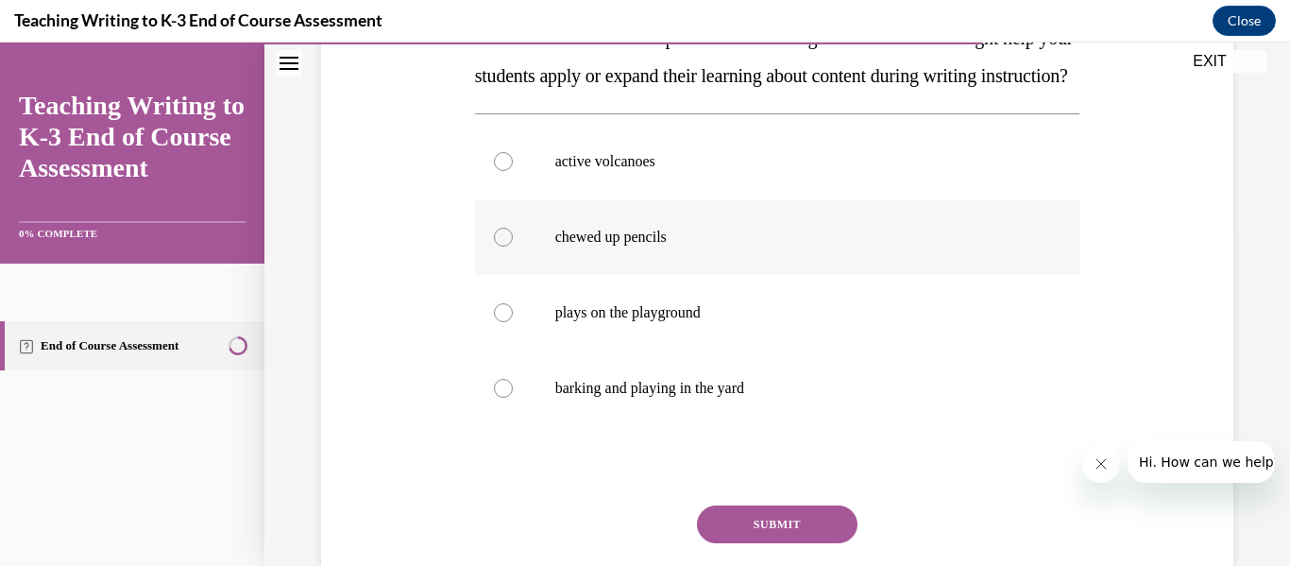
click at [653, 247] on p "chewed up pencils" at bounding box center [794, 237] width 478 height 19
click at [513, 247] on input "chewed up pencils" at bounding box center [503, 237] width 19 height 19
radio input "true"
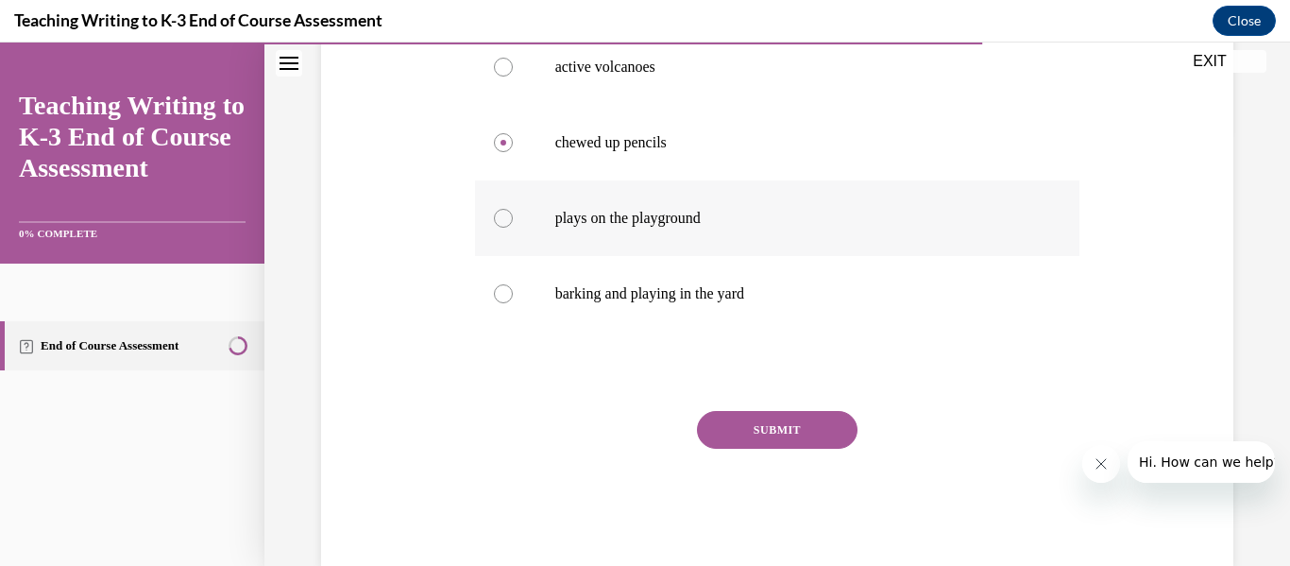
scroll to position [454, 0]
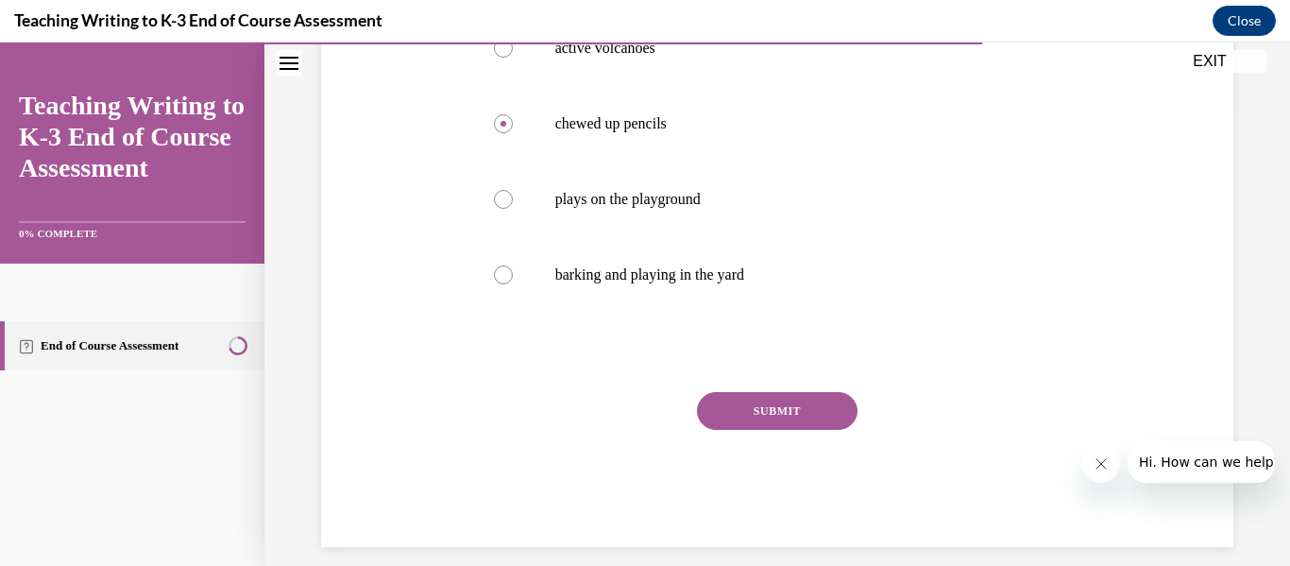
click at [794, 430] on button "SUBMIT" at bounding box center [777, 411] width 161 height 38
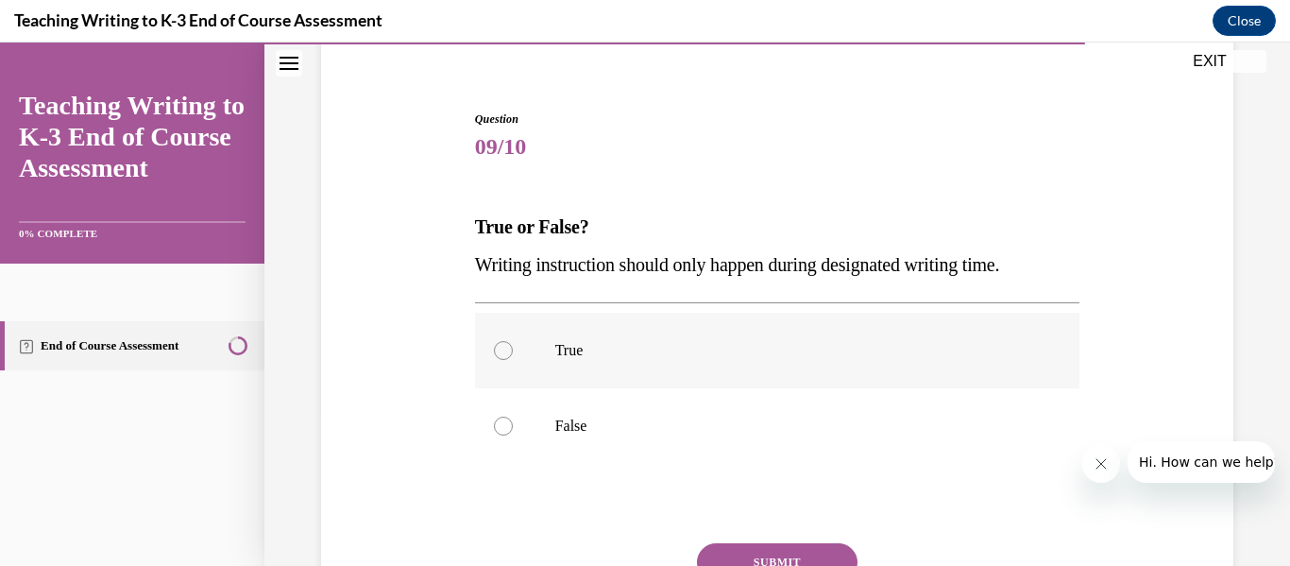
scroll to position [247, 0]
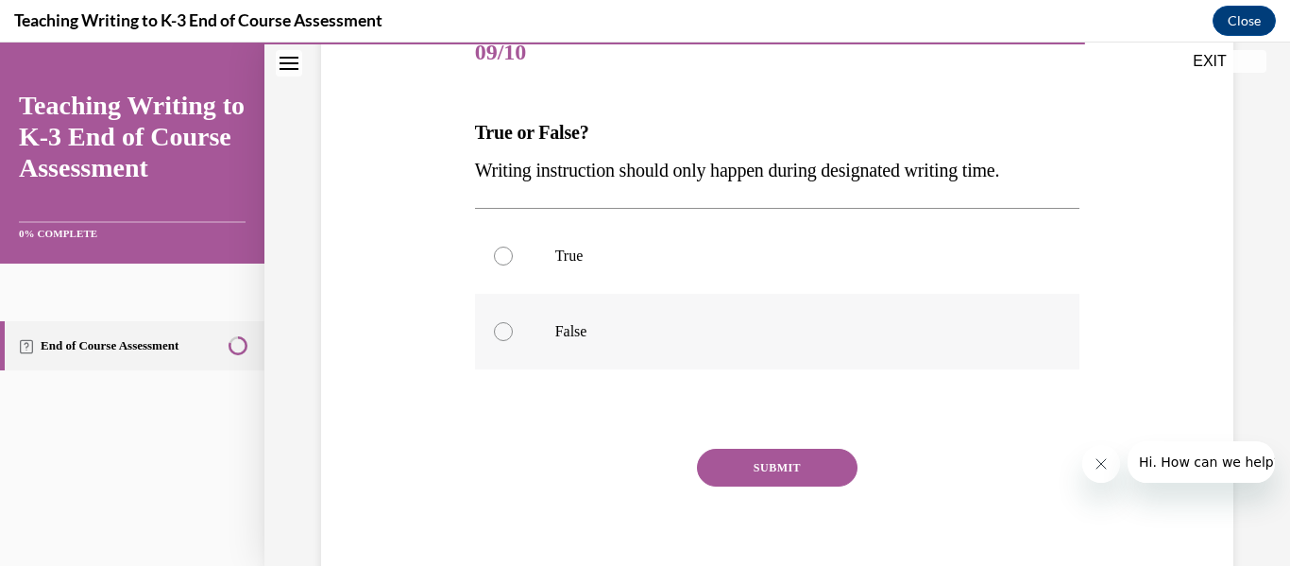
click at [566, 333] on p "False" at bounding box center [794, 331] width 478 height 19
click at [498, 335] on div at bounding box center [503, 331] width 19 height 19
click at [498, 335] on input "False" at bounding box center [503, 331] width 19 height 19
radio input "true"
click at [835, 463] on button "SUBMIT" at bounding box center [777, 468] width 161 height 38
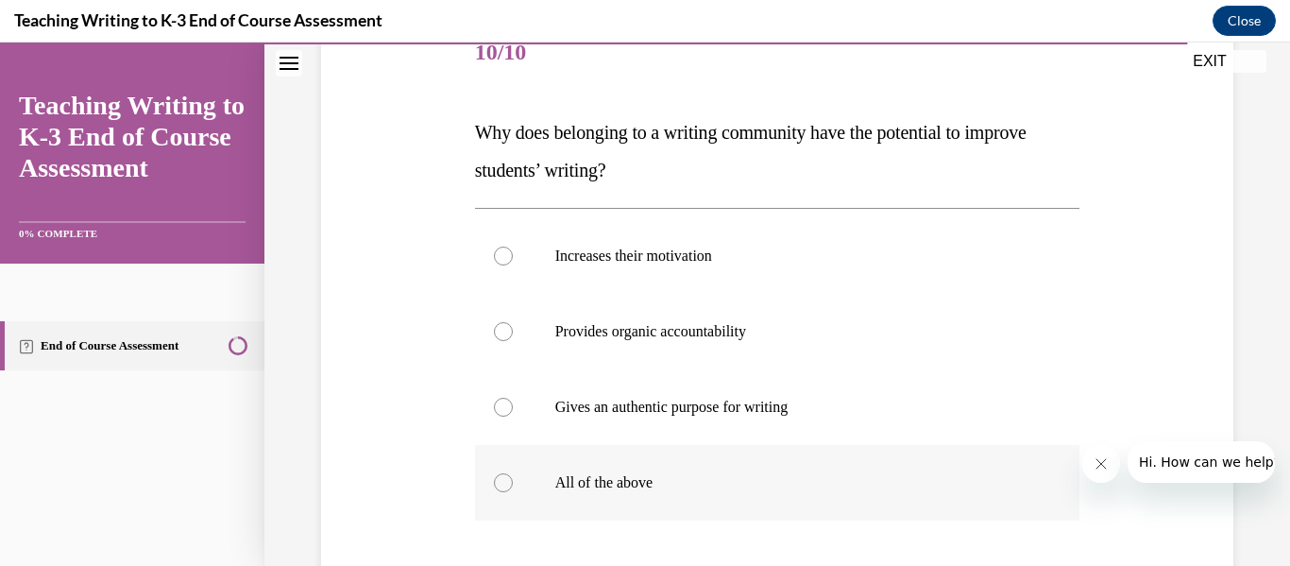
click at [502, 472] on label "All of the above" at bounding box center [778, 483] width 606 height 76
click at [502, 473] on input "All of the above" at bounding box center [503, 482] width 19 height 19
radio input "true"
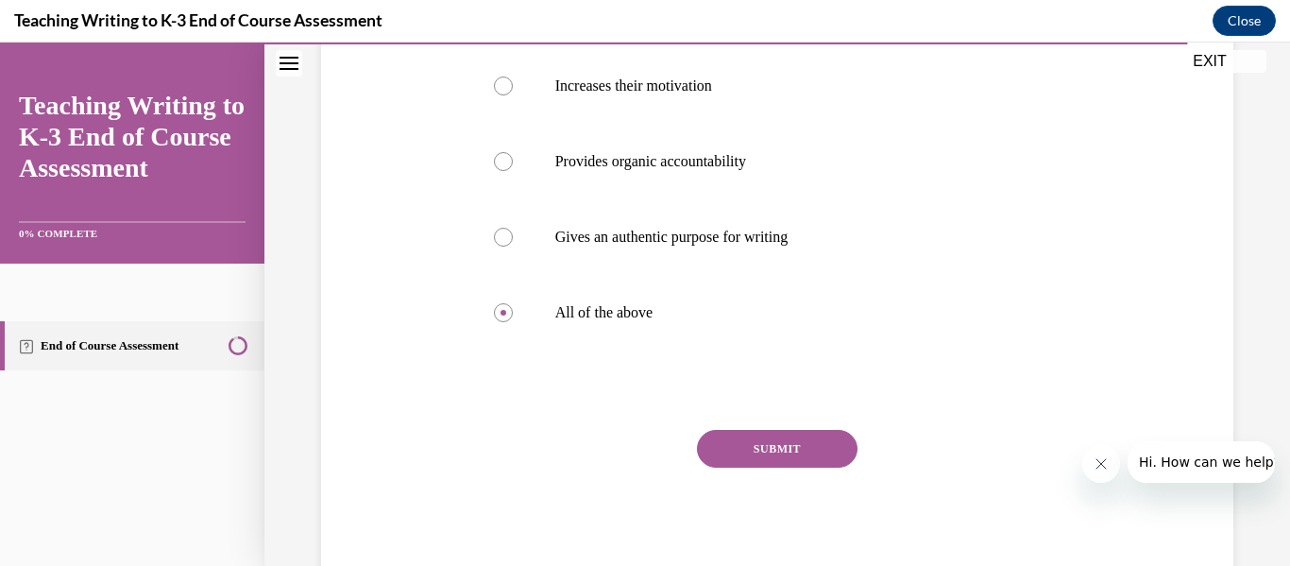
click at [817, 448] on button "SUBMIT" at bounding box center [777, 449] width 161 height 38
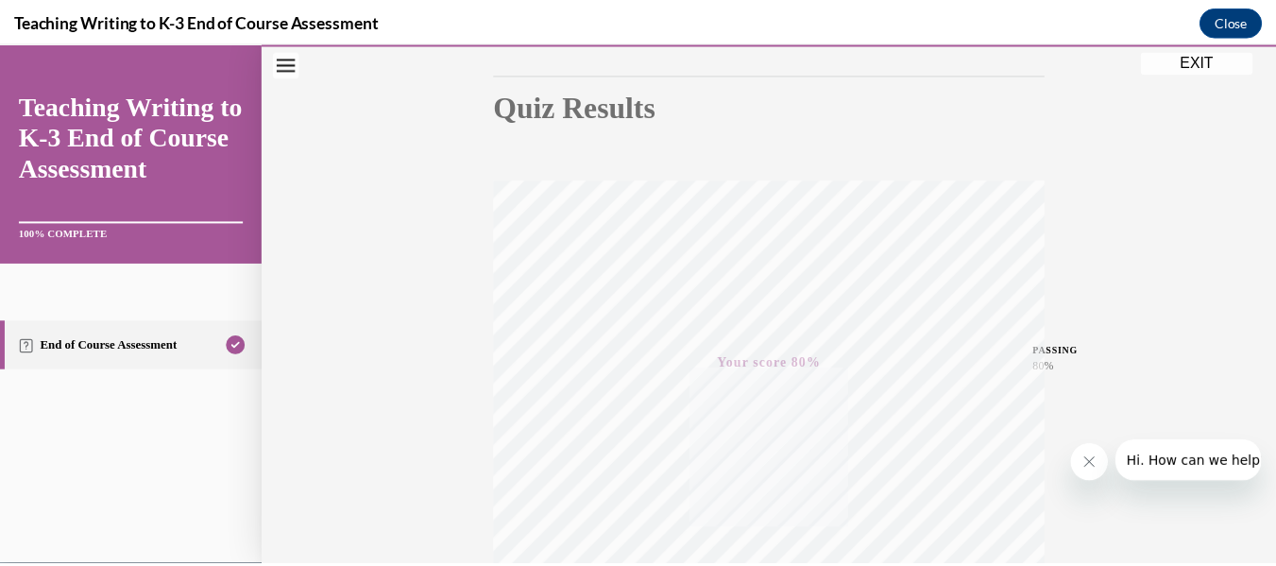
scroll to position [445, 0]
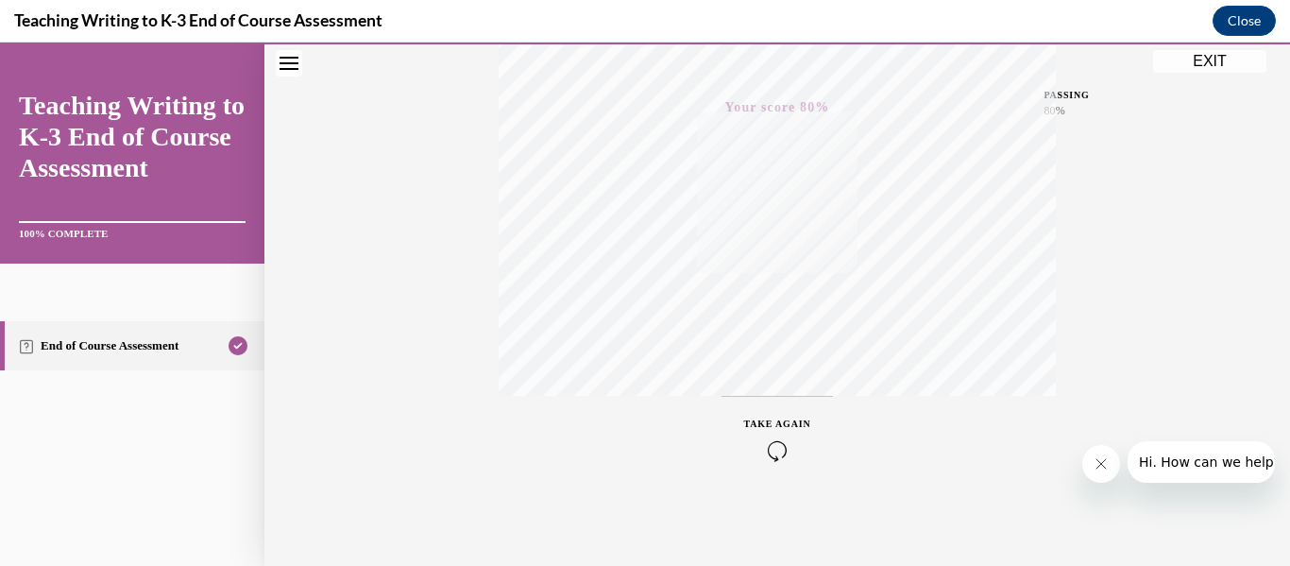
click at [1216, 61] on button "EXIT" at bounding box center [1209, 61] width 113 height 23
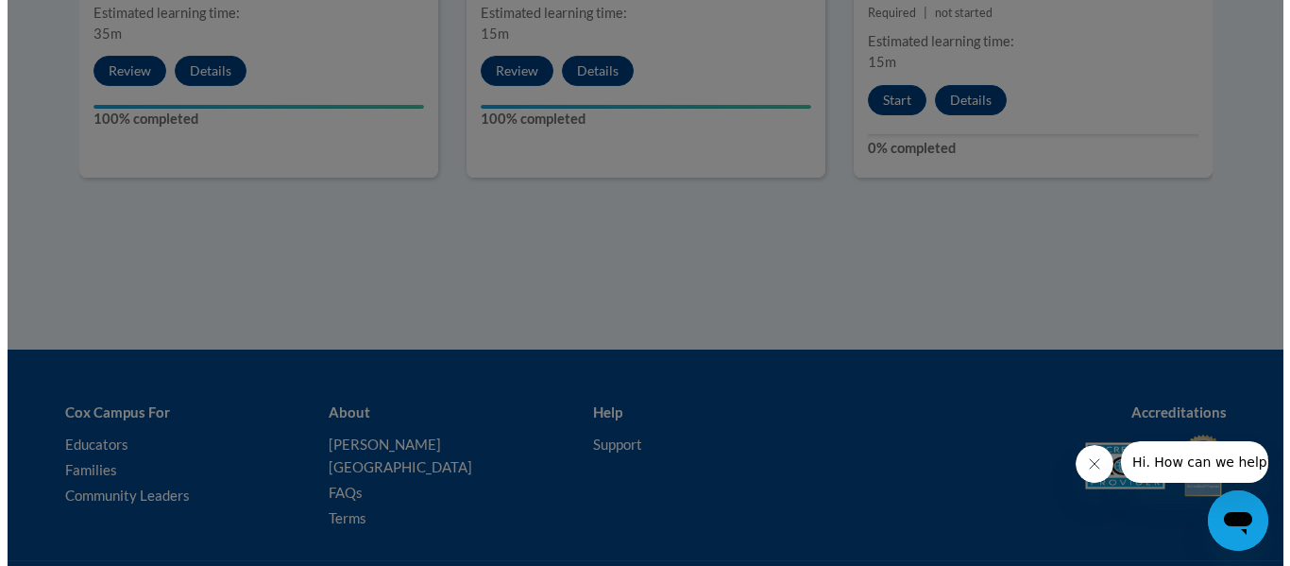
scroll to position [1249, 0]
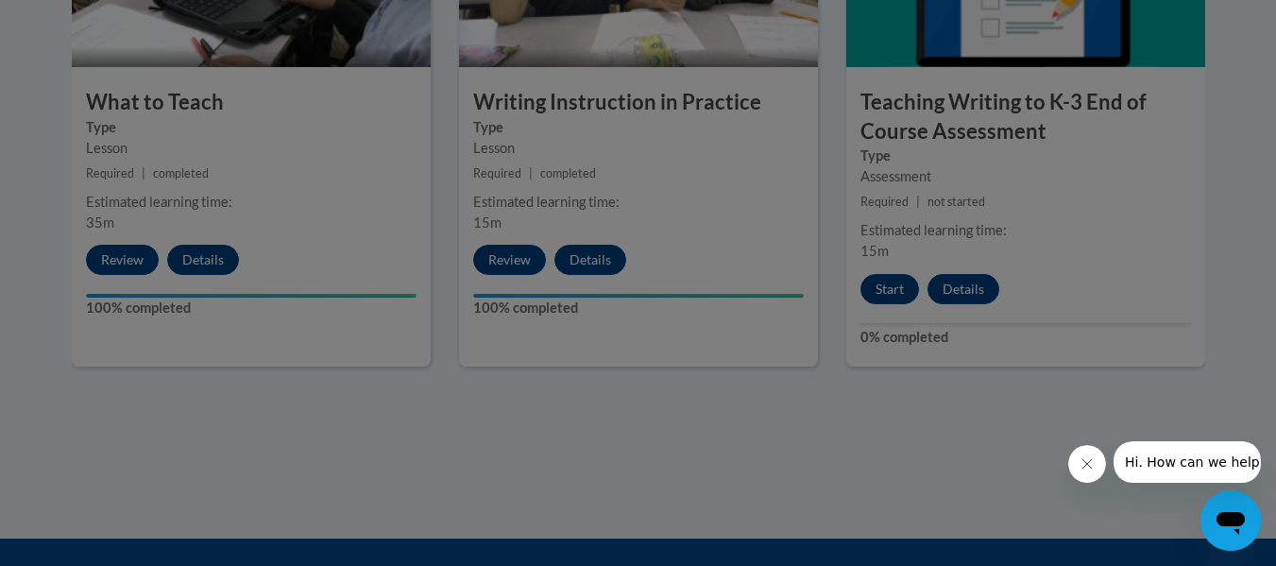
click at [890, 284] on div at bounding box center [638, 283] width 1276 height 566
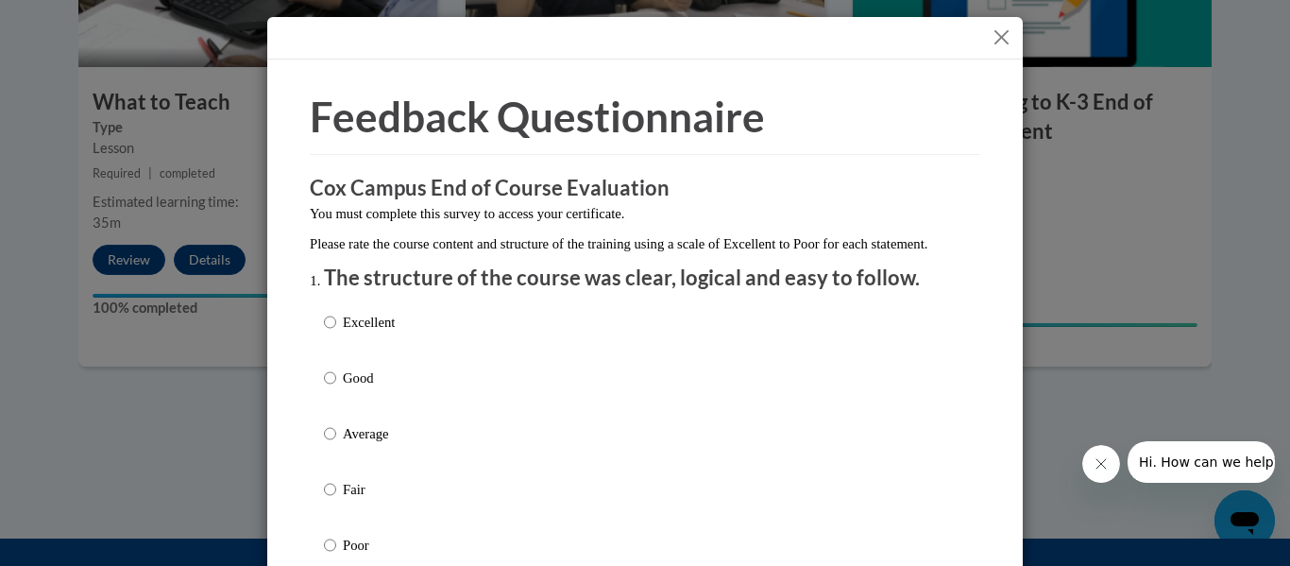
scroll to position [189, 0]
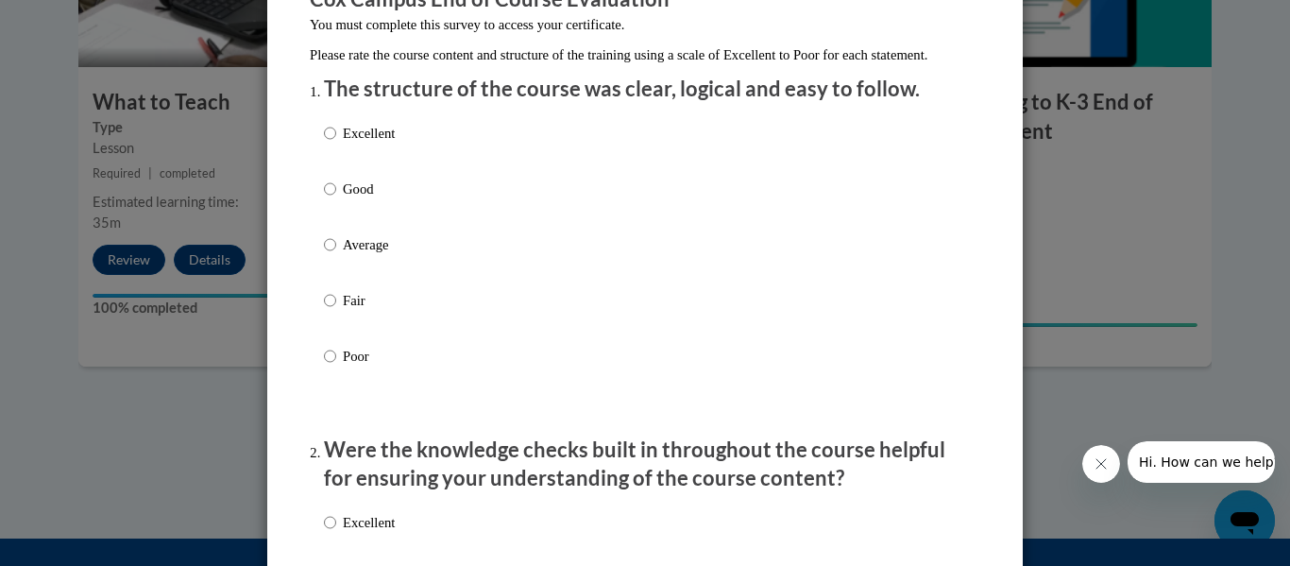
click at [343, 199] on p "Good" at bounding box center [369, 189] width 52 height 21
click at [336, 199] on input "Good" at bounding box center [330, 189] width 12 height 21
radio input "true"
click at [347, 142] on div "Excellent Good Average Fair Poor" at bounding box center [359, 259] width 71 height 293
click at [349, 144] on p "Excellent" at bounding box center [369, 133] width 52 height 21
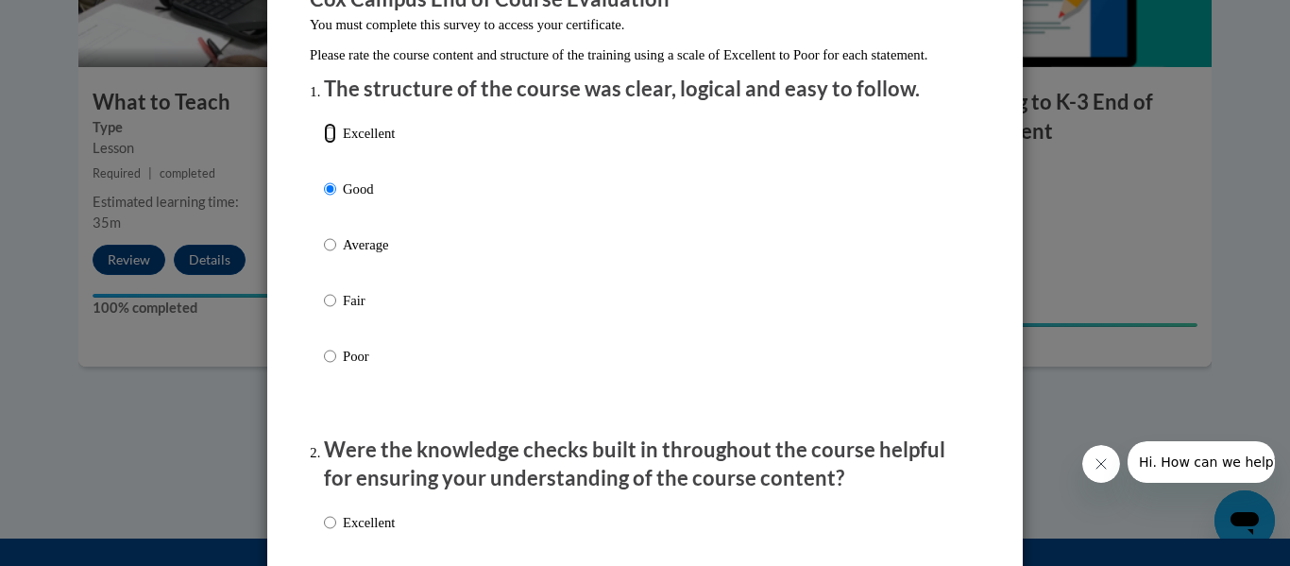
click at [336, 144] on input "Excellent" at bounding box center [330, 133] width 12 height 21
radio input "true"
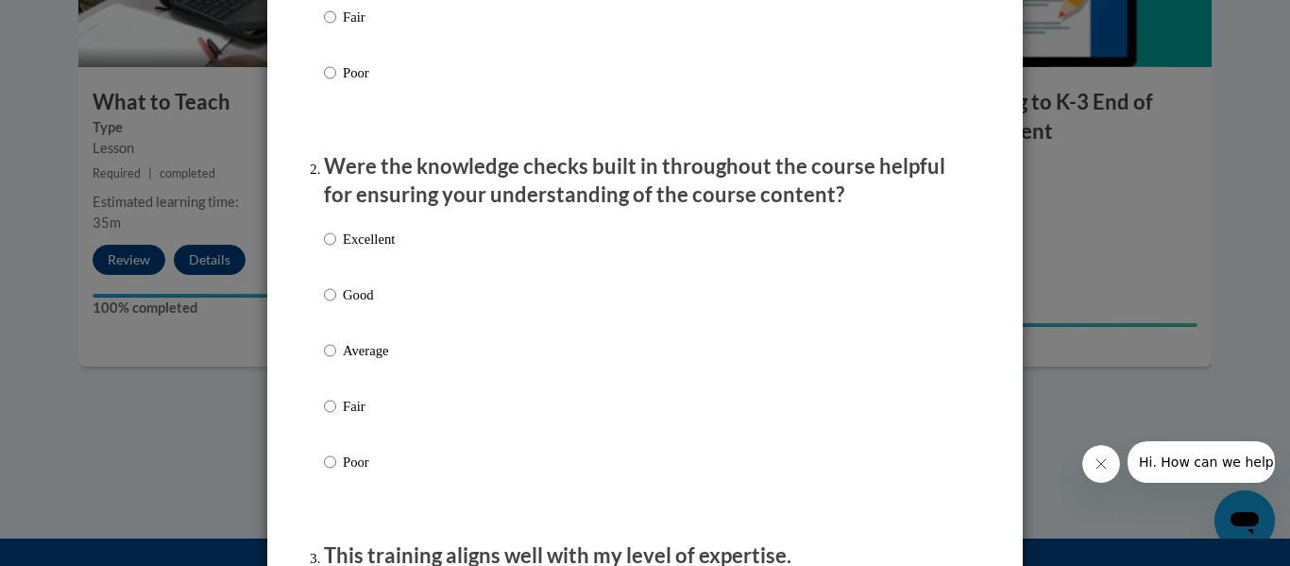
scroll to position [567, 0]
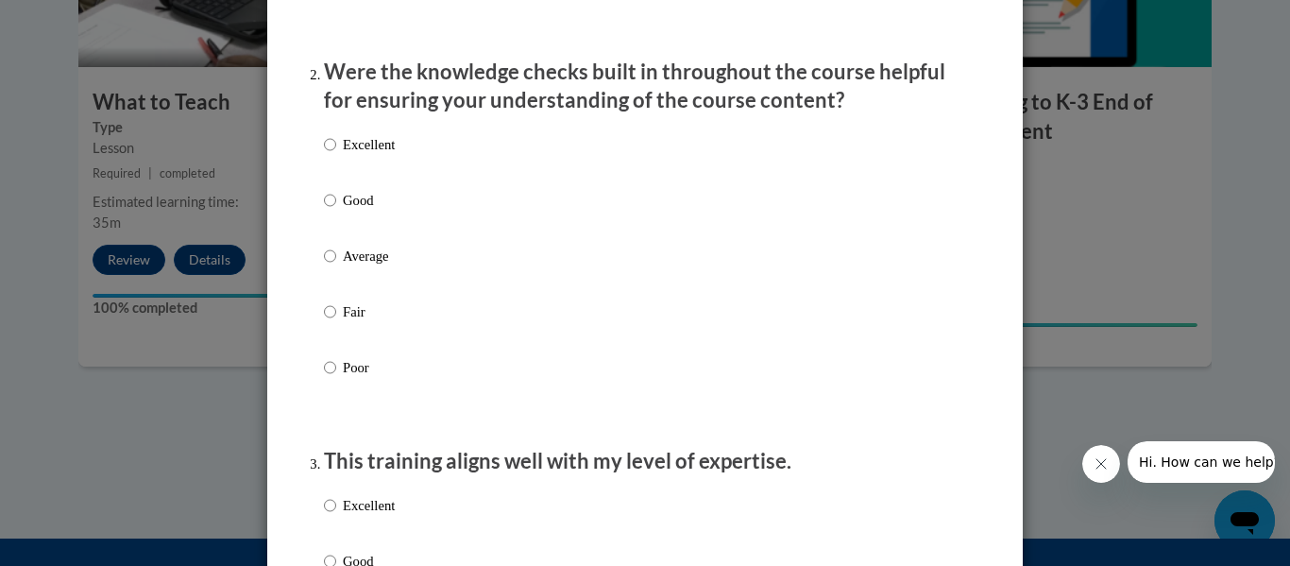
click at [324, 185] on label "Excellent" at bounding box center [359, 159] width 71 height 51
click at [324, 155] on input "Excellent" at bounding box center [330, 144] width 12 height 21
radio input "true"
click at [361, 211] on p "Good" at bounding box center [369, 200] width 52 height 21
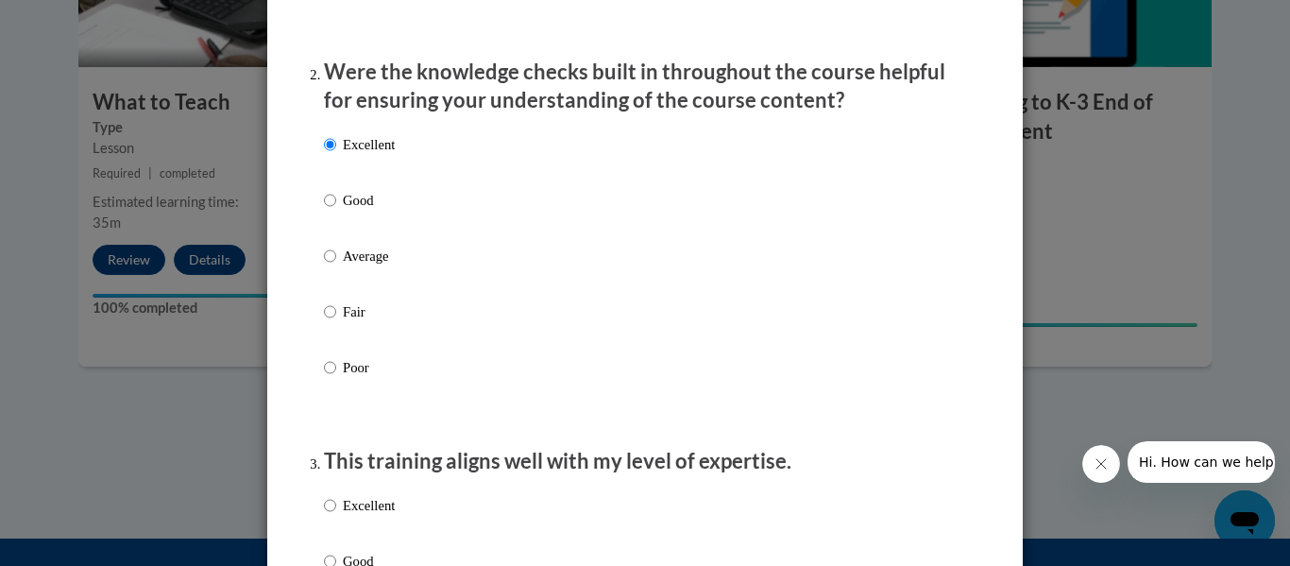
click at [336, 211] on input "Good" at bounding box center [330, 200] width 12 height 21
radio input "true"
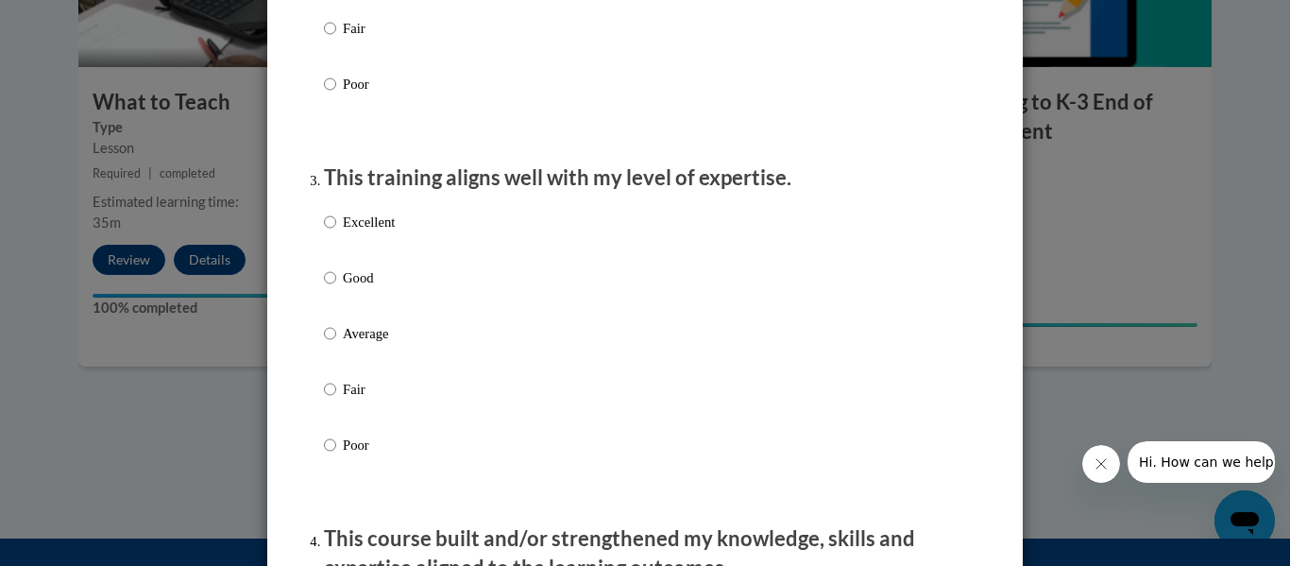
click at [352, 288] on p "Good" at bounding box center [369, 277] width 52 height 21
click at [336, 288] on input "Good" at bounding box center [330, 277] width 12 height 21
radio input "true"
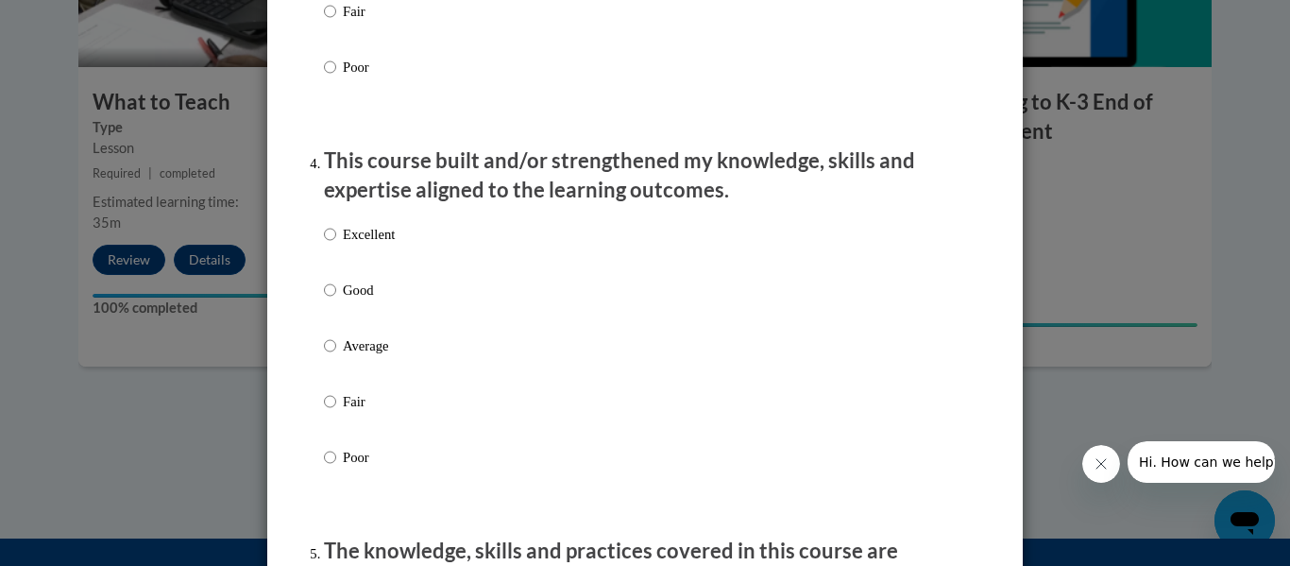
scroll to position [1323, 0]
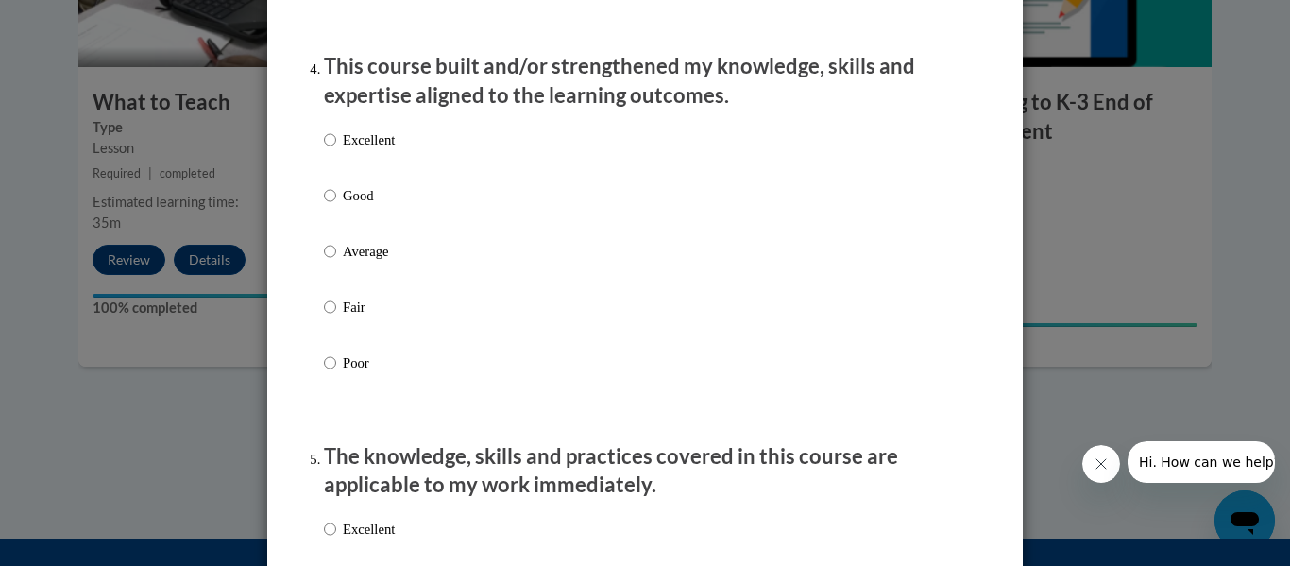
click at [352, 206] on p "Good" at bounding box center [369, 195] width 52 height 21
click at [336, 206] on input "Good" at bounding box center [330, 195] width 12 height 21
radio input "true"
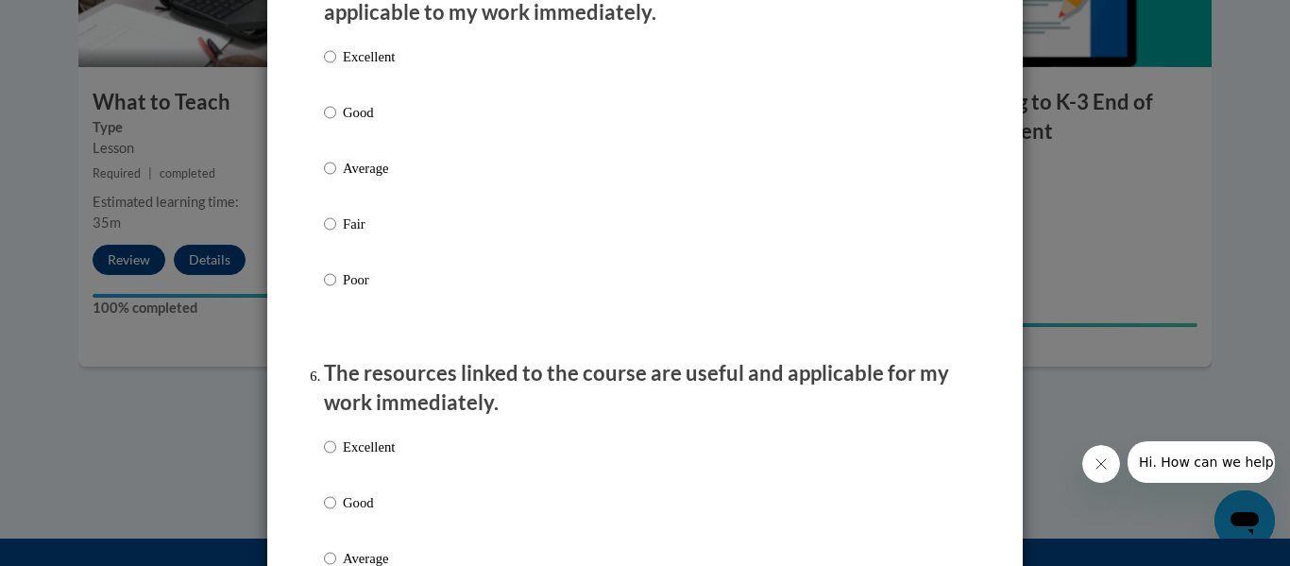
scroll to position [1700, 0]
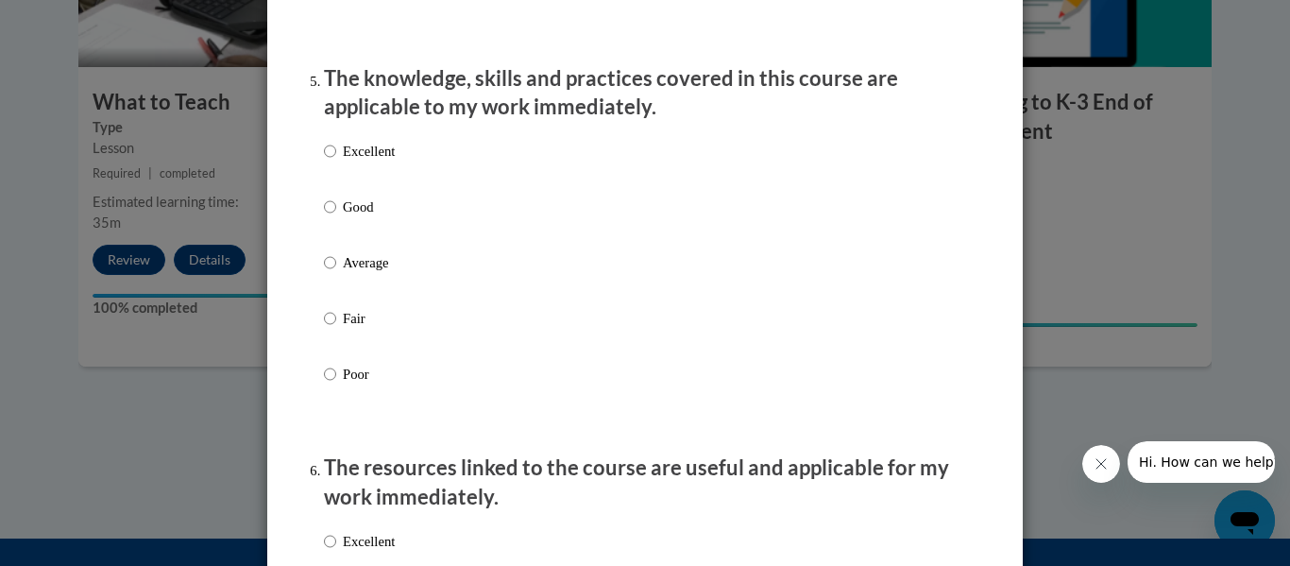
click at [367, 162] on p "Excellent" at bounding box center [369, 151] width 52 height 21
click at [336, 162] on input "Excellent" at bounding box center [330, 151] width 12 height 21
radio input "true"
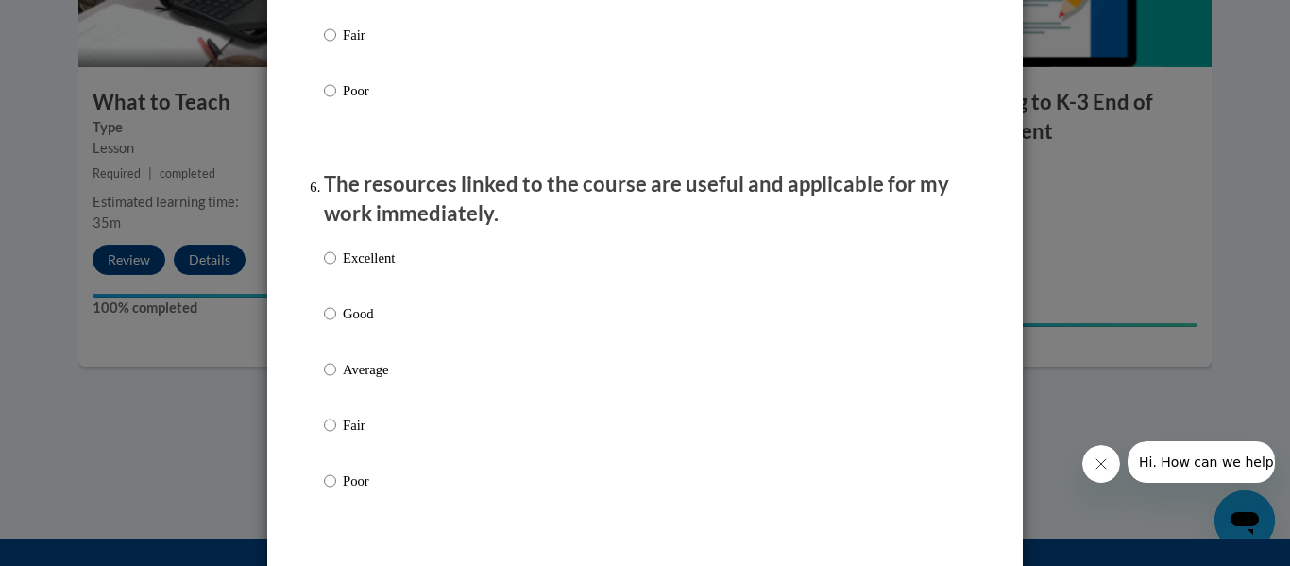
scroll to position [2078, 0]
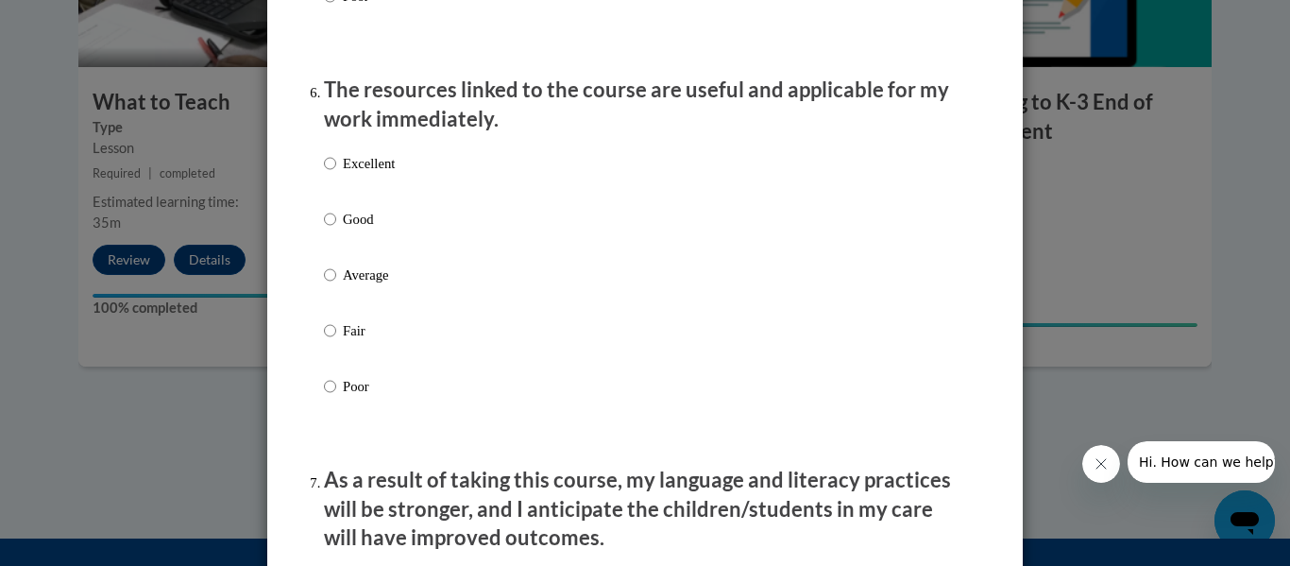
click at [370, 174] on p "Excellent" at bounding box center [369, 163] width 52 height 21
click at [336, 174] on input "Excellent" at bounding box center [330, 163] width 12 height 21
radio input "true"
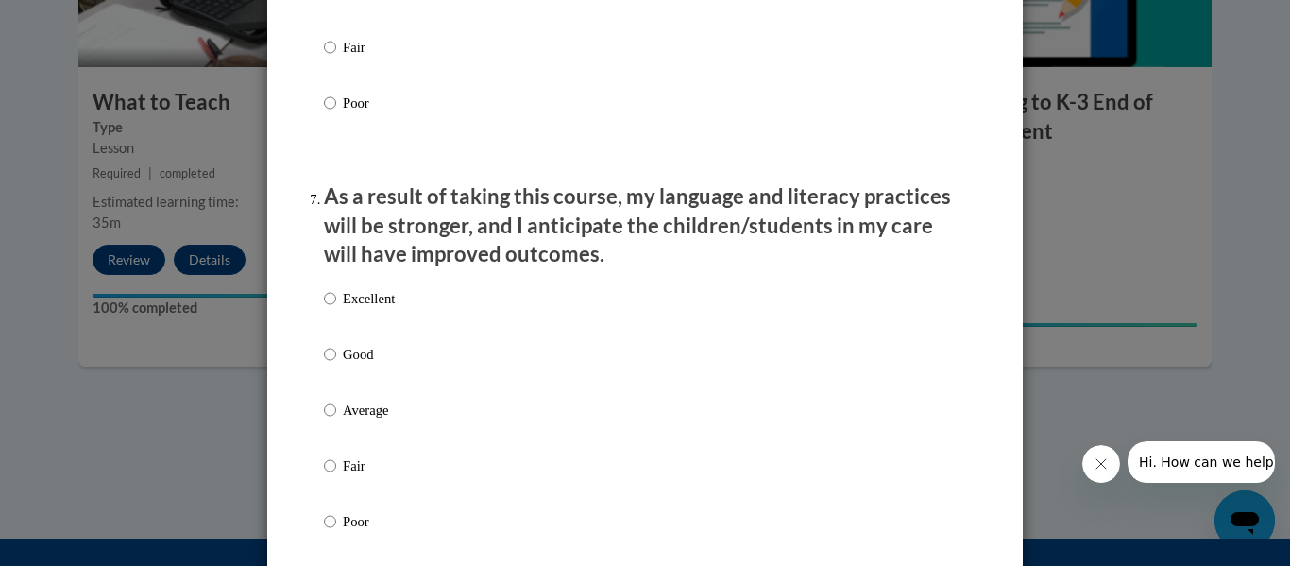
scroll to position [2456, 0]
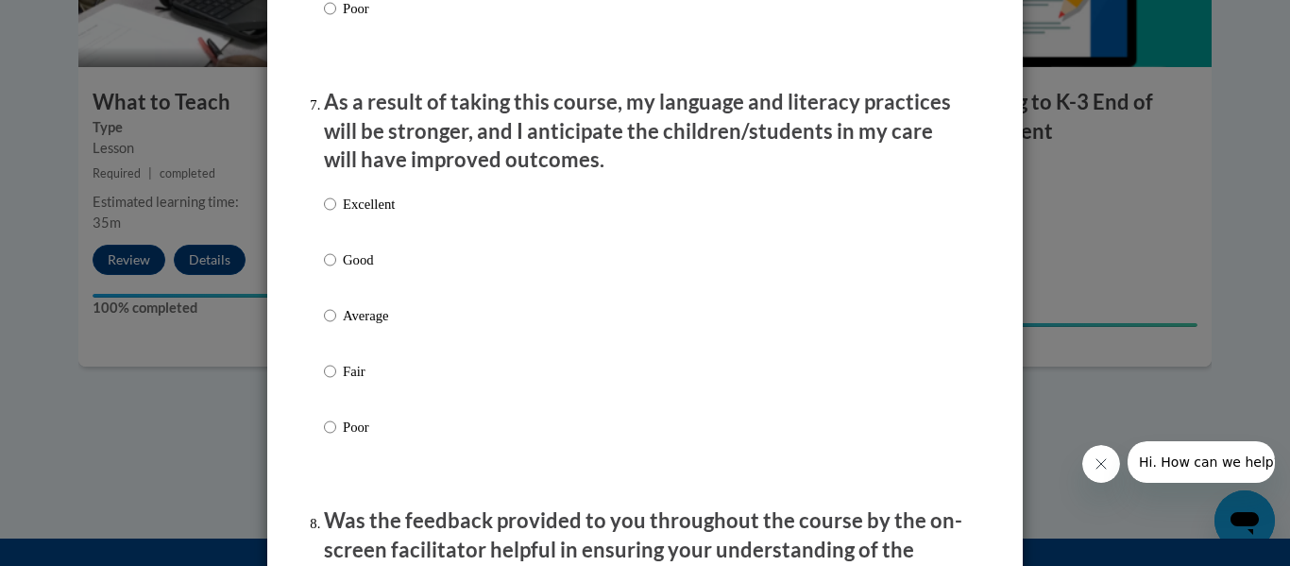
click at [350, 270] on p "Good" at bounding box center [369, 259] width 52 height 21
click at [336, 270] on input "Good" at bounding box center [330, 259] width 12 height 21
radio input "true"
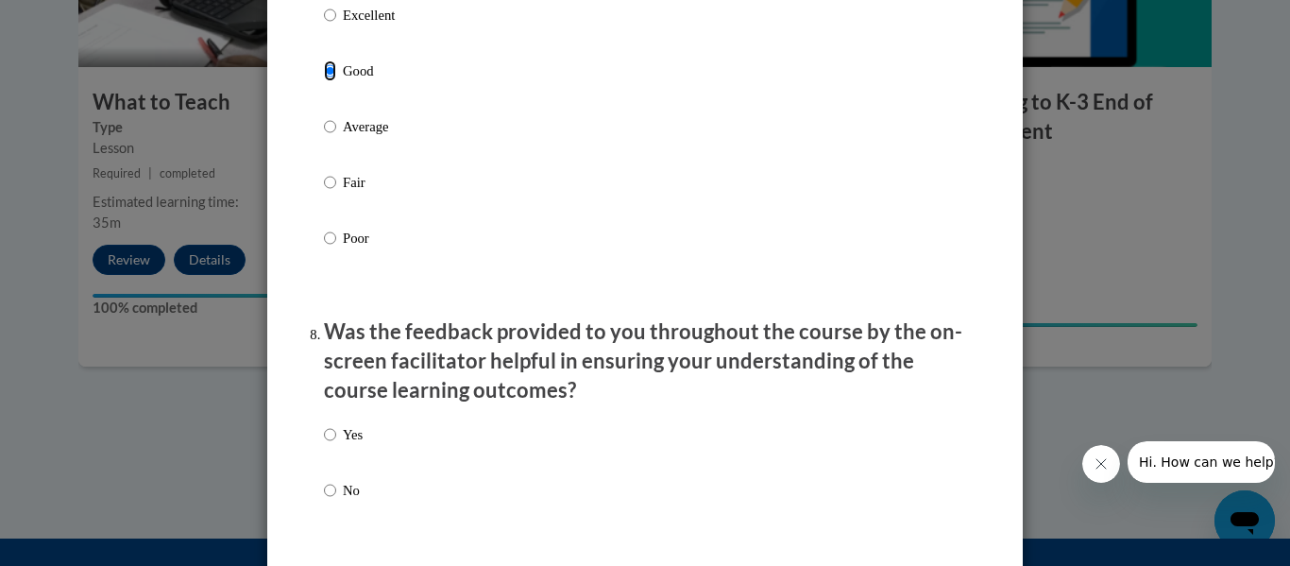
scroll to position [2834, 0]
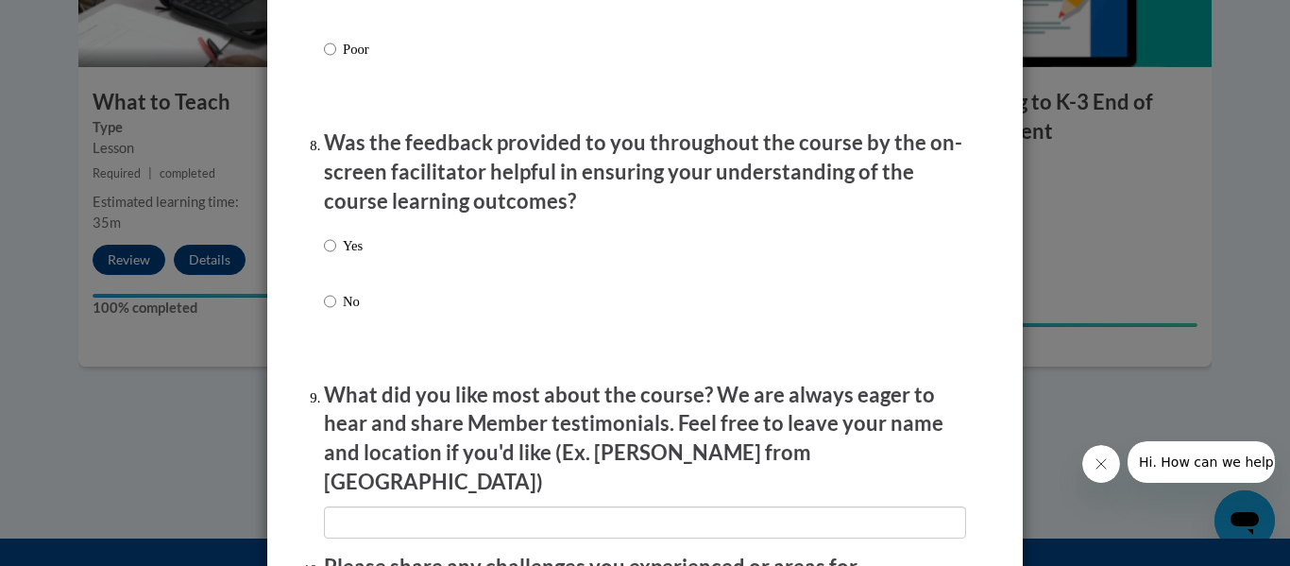
click at [344, 256] on p "Yes" at bounding box center [353, 245] width 20 height 21
click at [336, 256] on input "Yes" at bounding box center [330, 245] width 12 height 21
radio input "true"
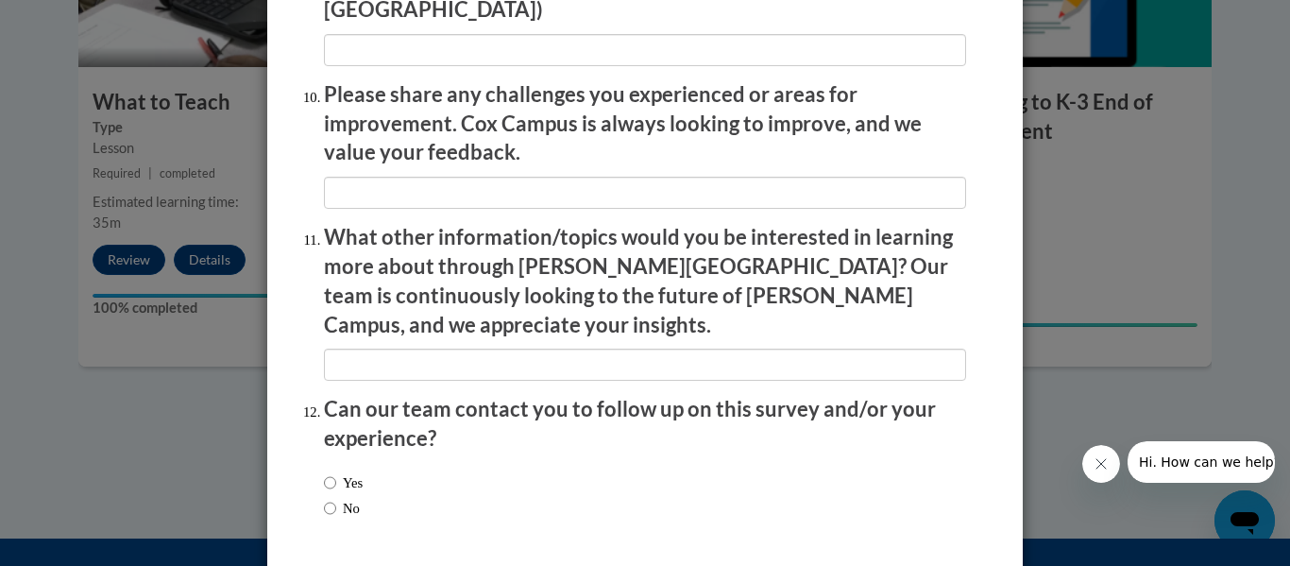
scroll to position [3359, 0]
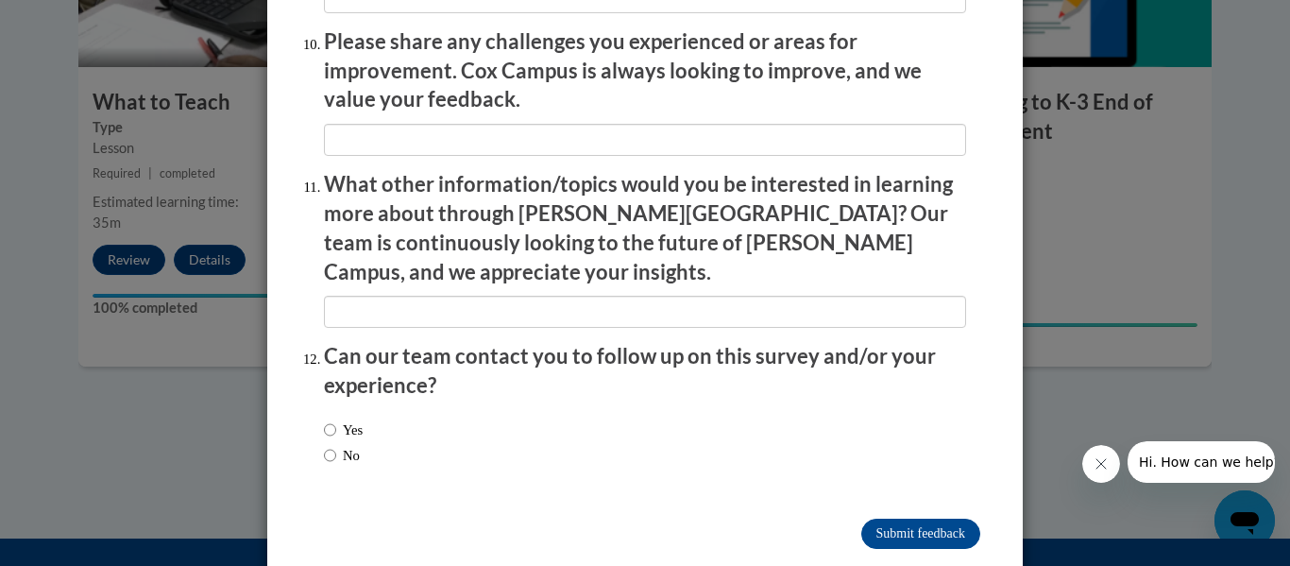
click at [341, 445] on label "No" at bounding box center [342, 455] width 36 height 21
click at [336, 445] on input "No" at bounding box center [330, 455] width 12 height 21
radio input "true"
click at [920, 519] on input "Submit feedback" at bounding box center [921, 534] width 119 height 30
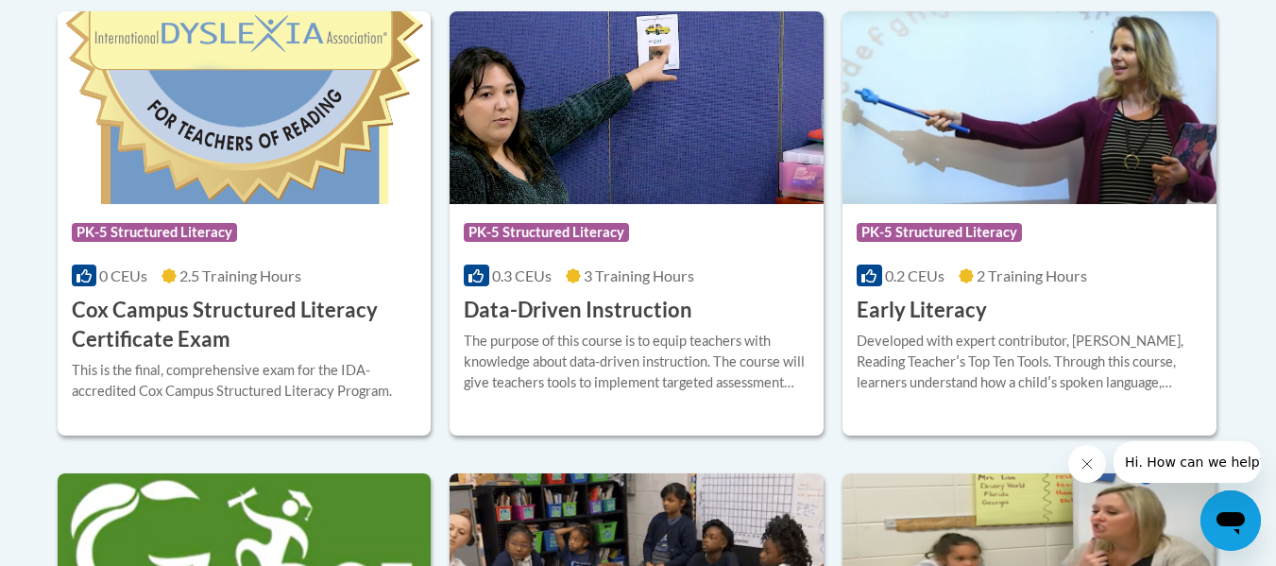
scroll to position [945, 0]
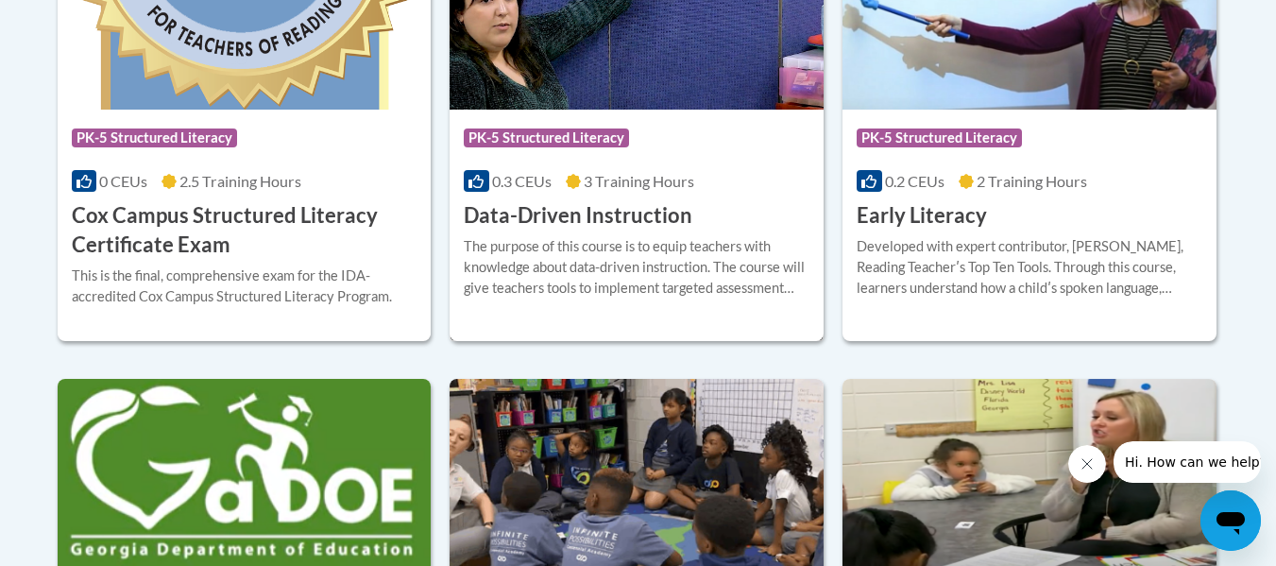
click at [656, 244] on div "The purpose of this course is to equip teachers with knowledge about data-drive…" at bounding box center [637, 267] width 346 height 62
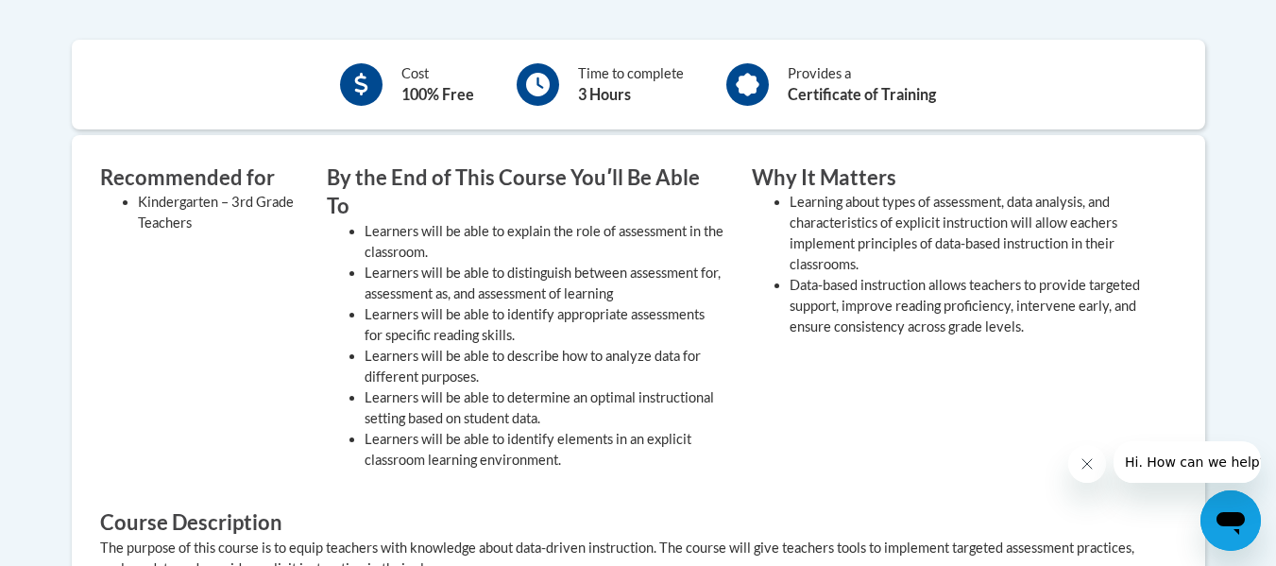
scroll to position [378, 0]
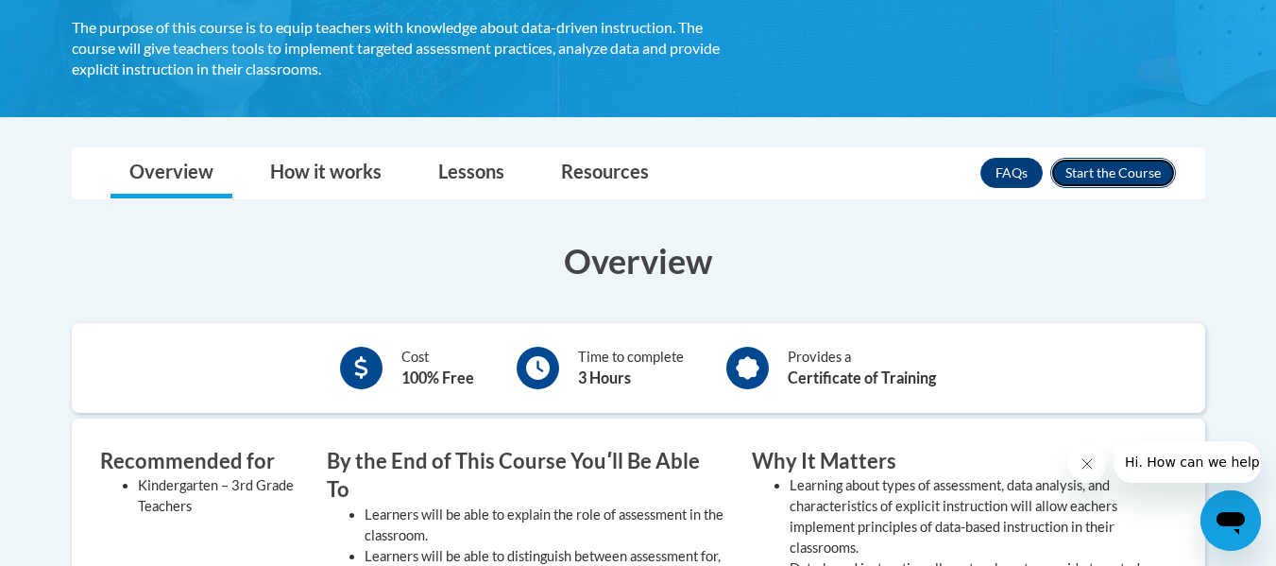
click at [1151, 165] on button "Enroll" at bounding box center [1113, 173] width 126 height 30
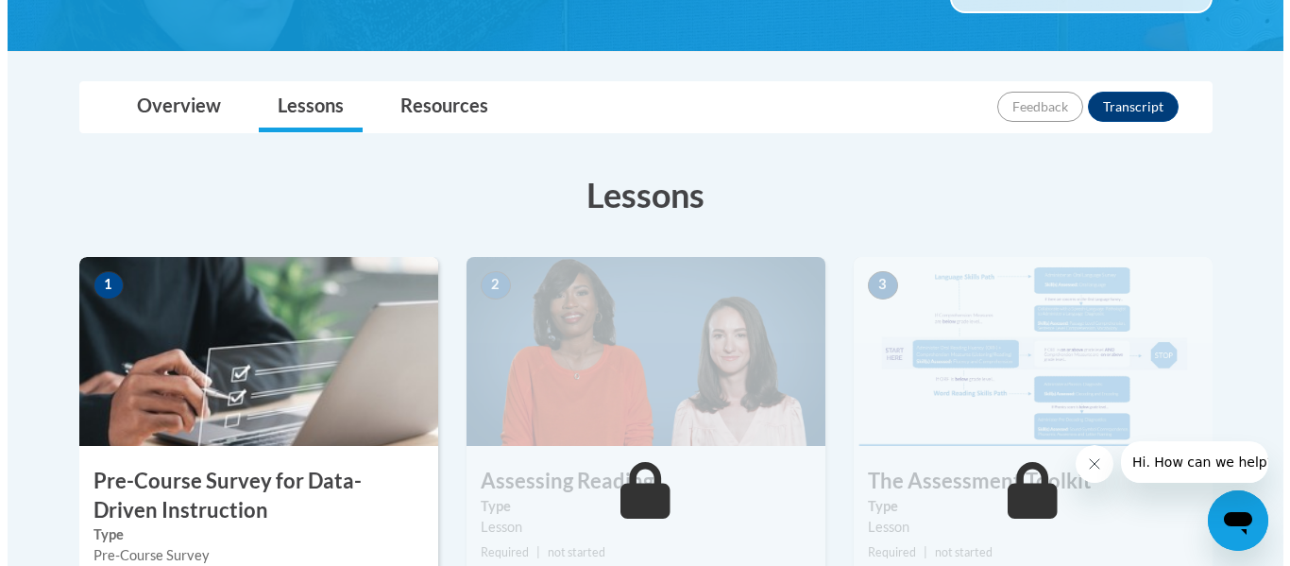
scroll to position [472, 0]
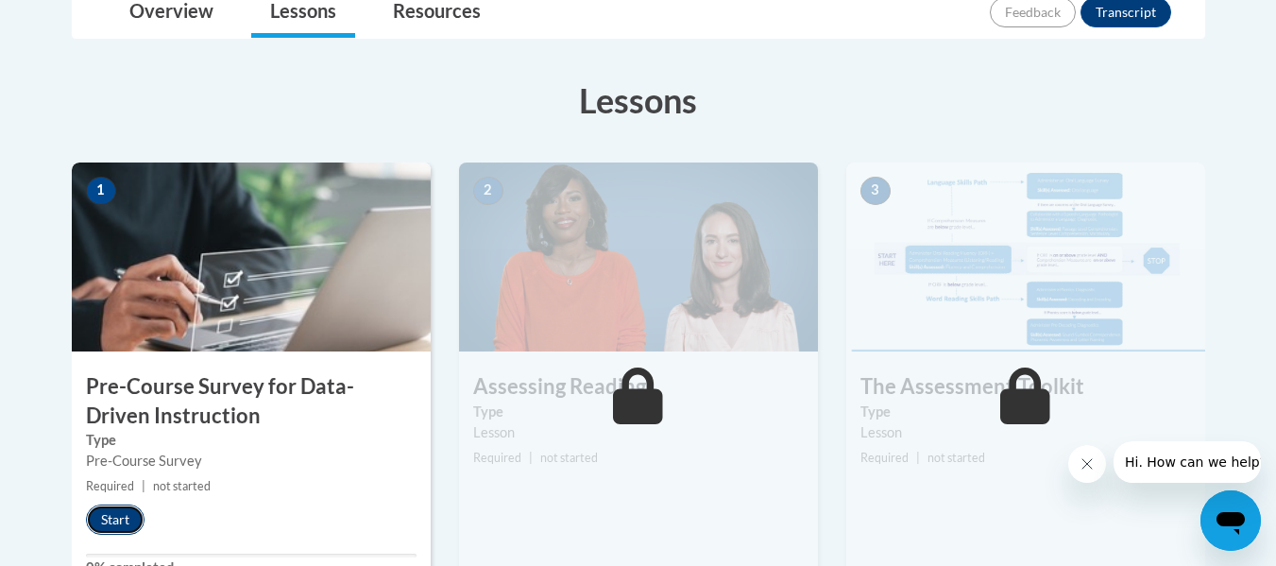
click at [108, 508] on button "Start" at bounding box center [115, 519] width 59 height 30
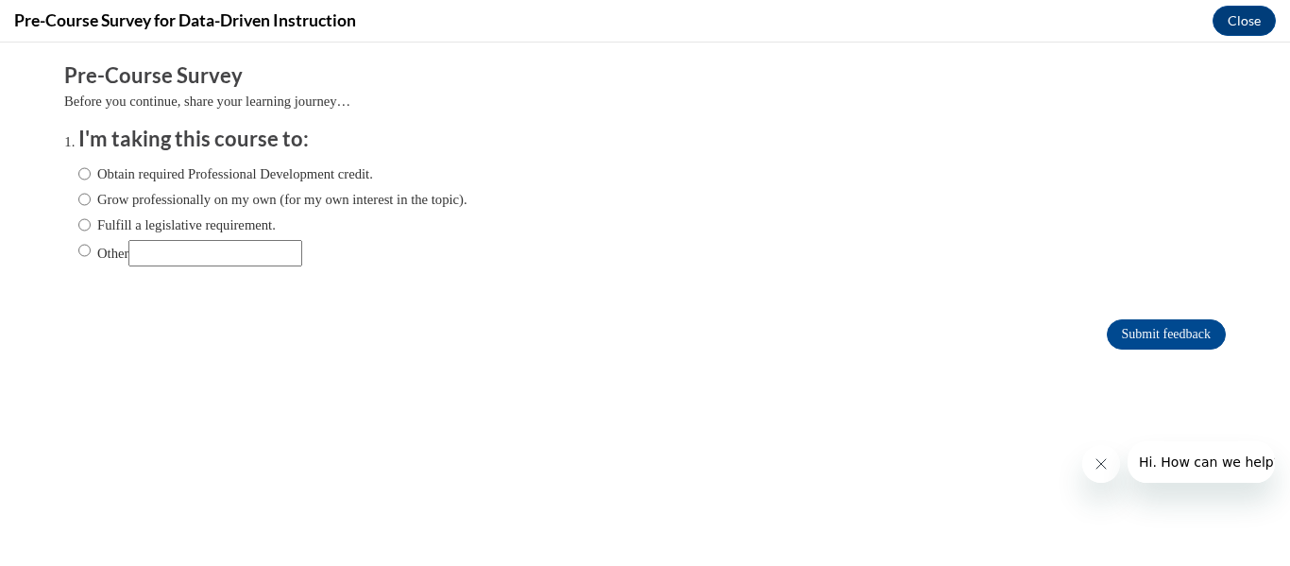
scroll to position [0, 0]
click at [98, 222] on label "Fulfill a legislative requirement." at bounding box center [176, 224] width 197 height 21
click at [91, 222] on input "Fulfill a legislative requirement." at bounding box center [84, 224] width 12 height 21
radio input "true"
click at [1109, 352] on form "Pre-Course Survey Before you continue, share your learning journey… I'm taking …" at bounding box center [645, 215] width 1162 height 308
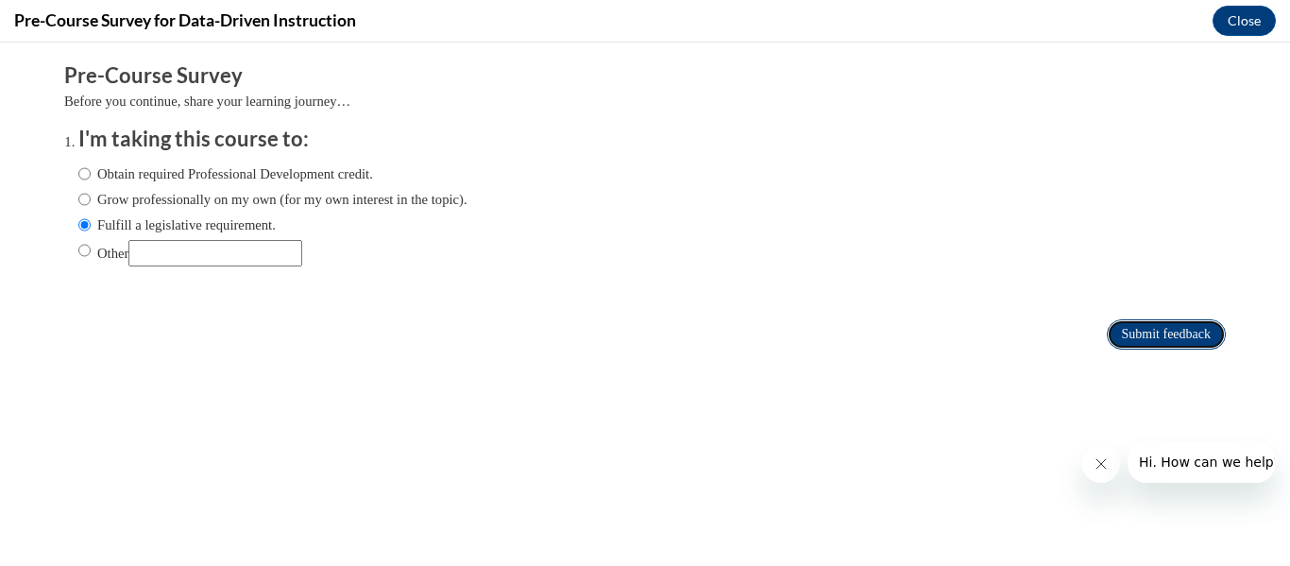
click at [1109, 333] on input "Submit feedback" at bounding box center [1166, 334] width 119 height 30
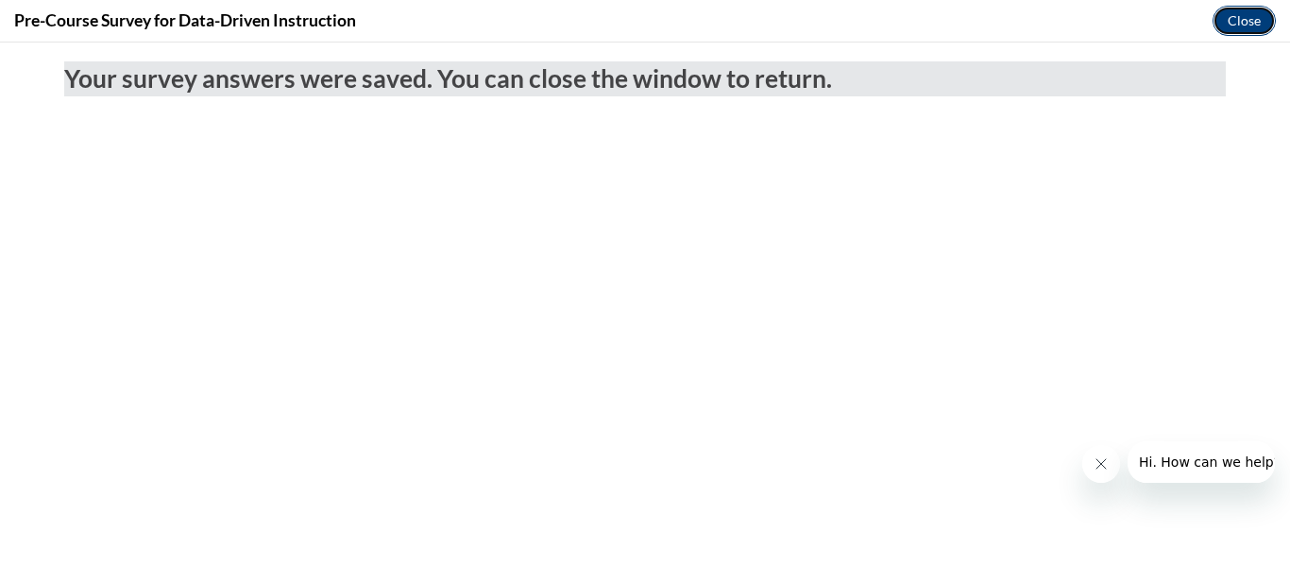
click at [1242, 11] on button "Close" at bounding box center [1244, 21] width 63 height 30
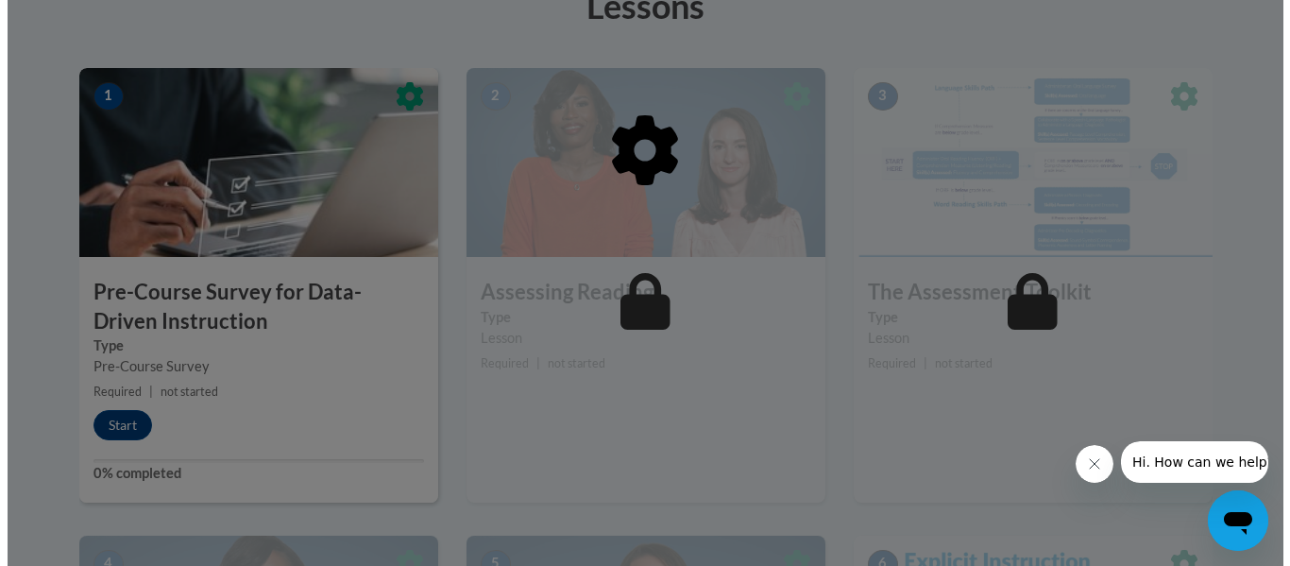
scroll to position [661, 0]
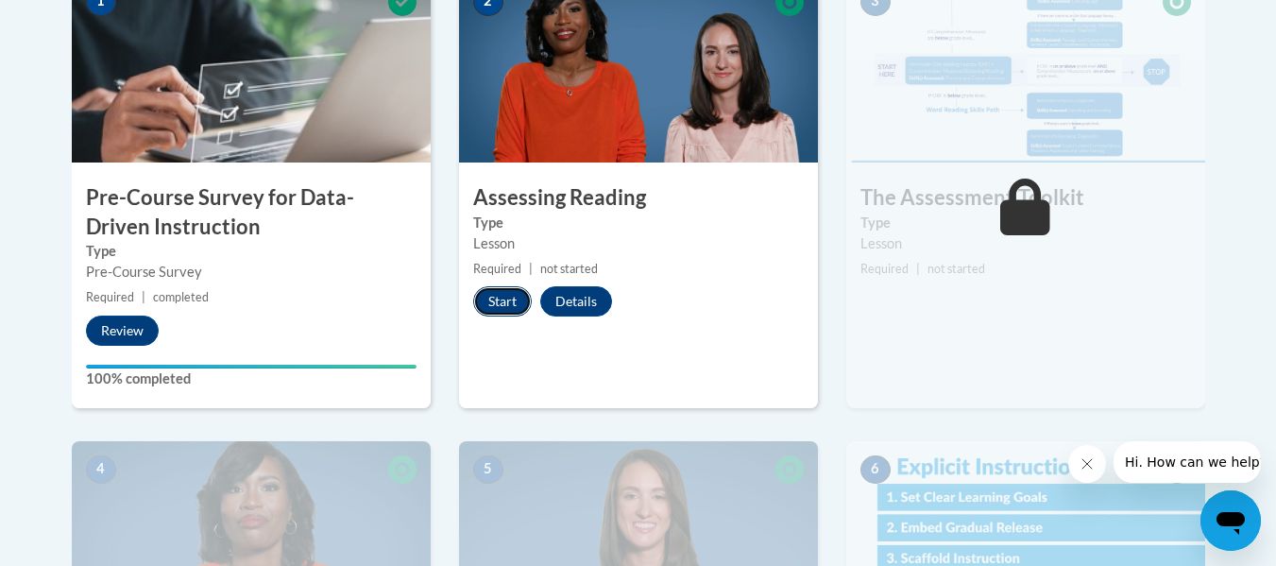
click at [504, 304] on button "Start" at bounding box center [502, 301] width 59 height 30
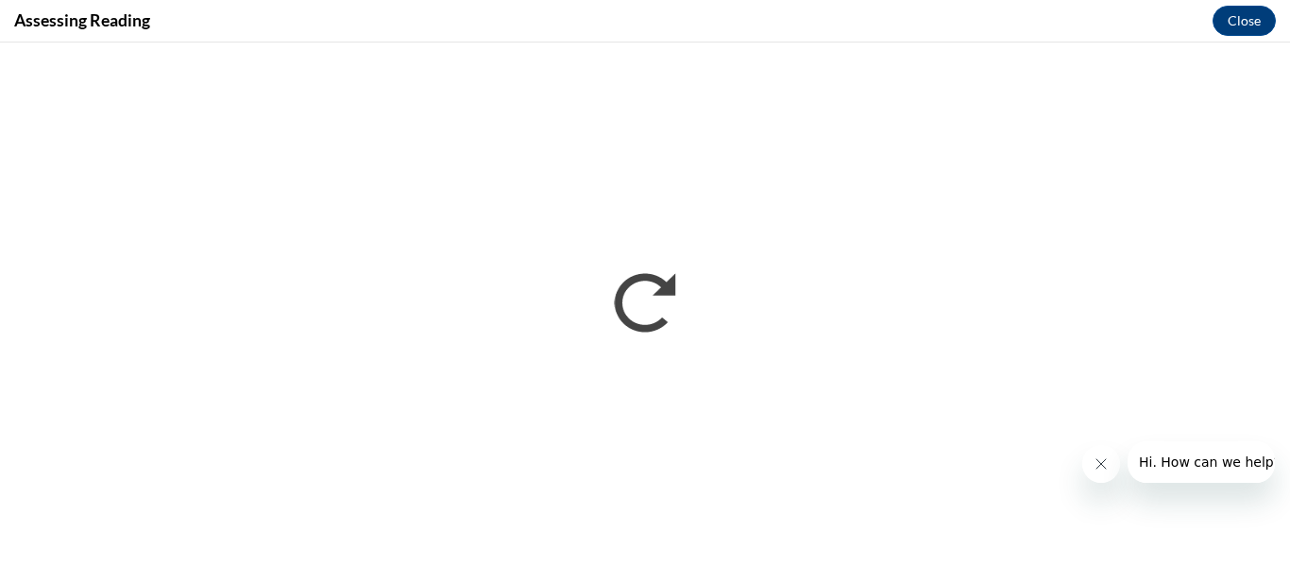
scroll to position [0, 0]
